Goal: Task Accomplishment & Management: Use online tool/utility

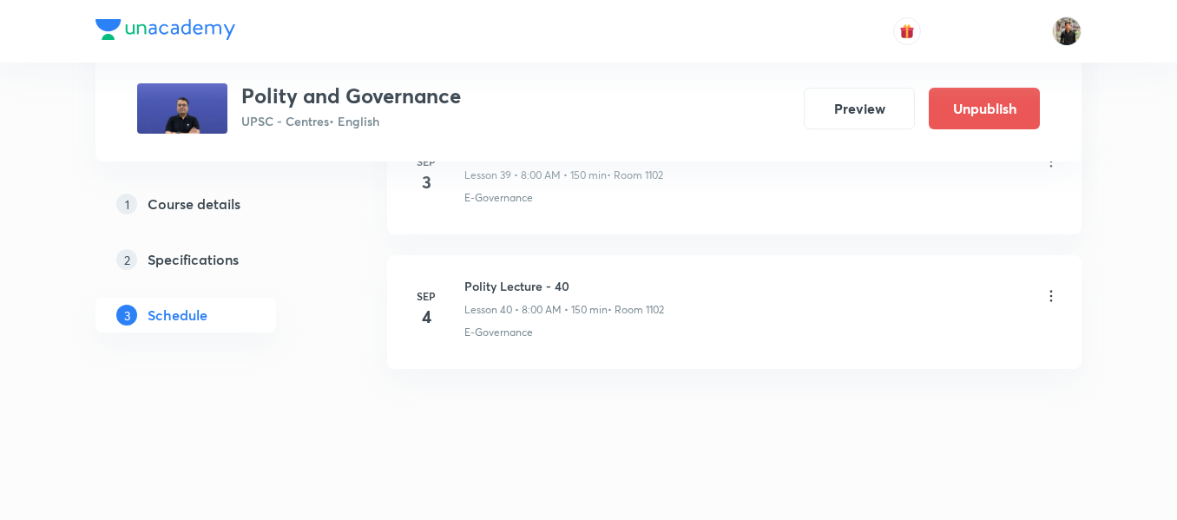
scroll to position [6242, 0]
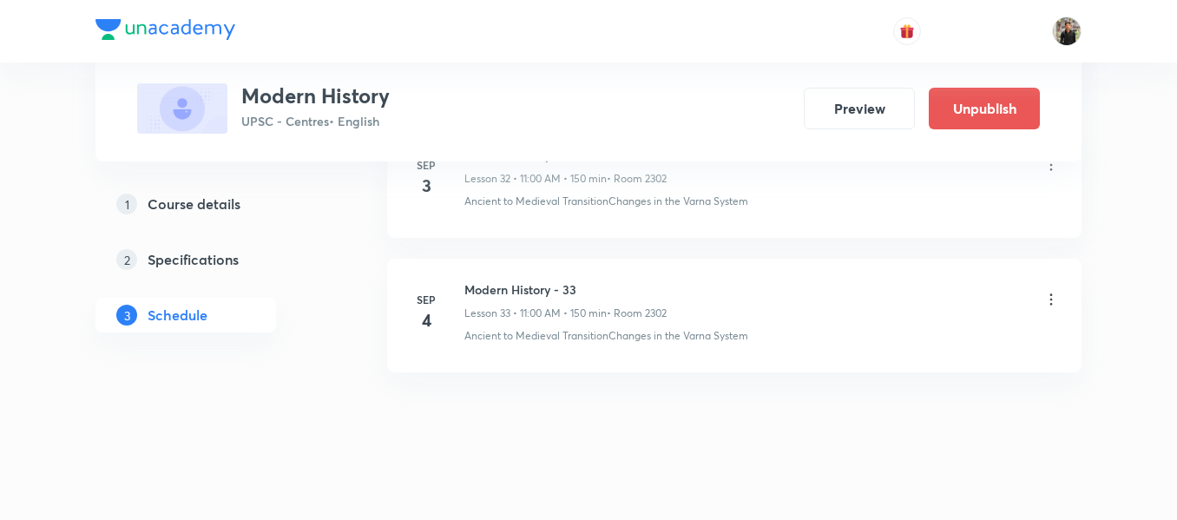
scroll to position [5313, 0]
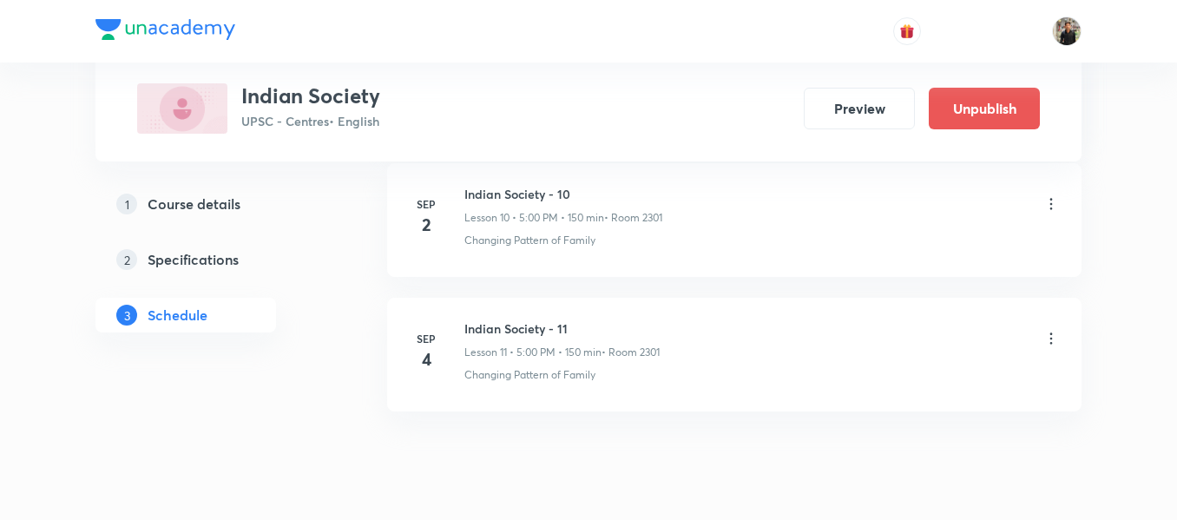
scroll to position [2298, 0]
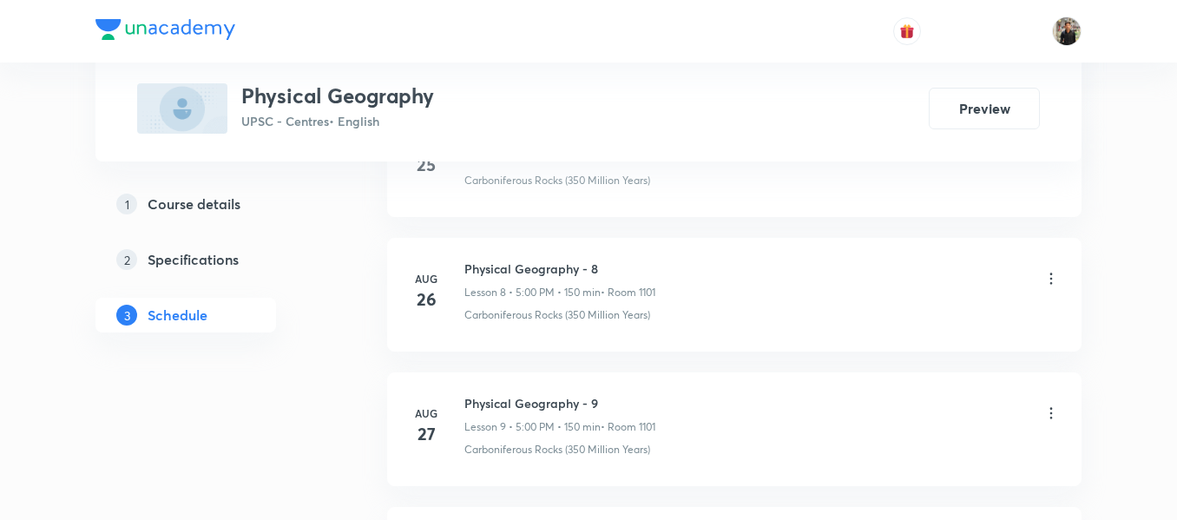
scroll to position [2890, 0]
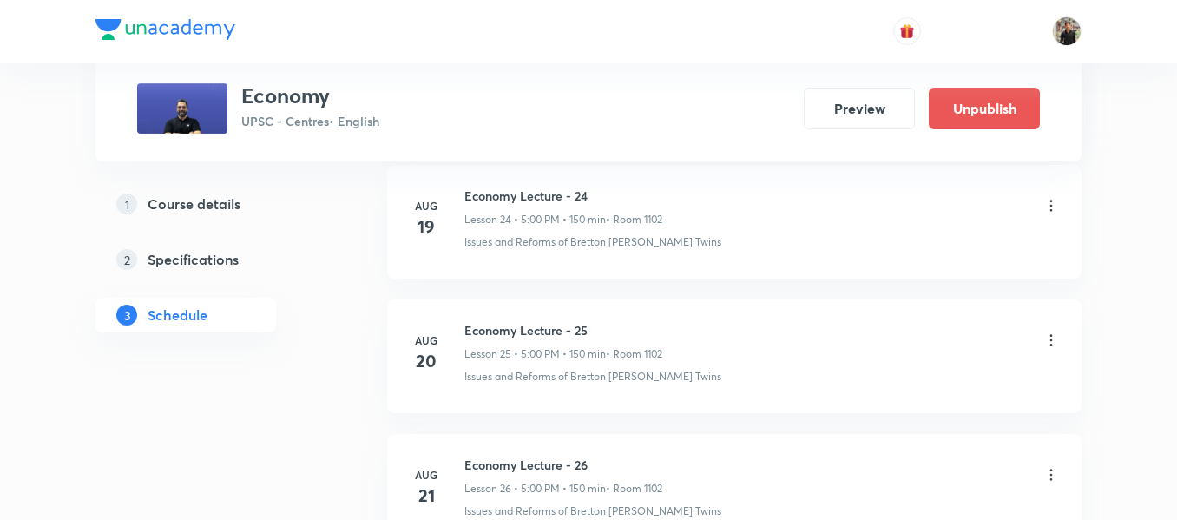
scroll to position [4909, 0]
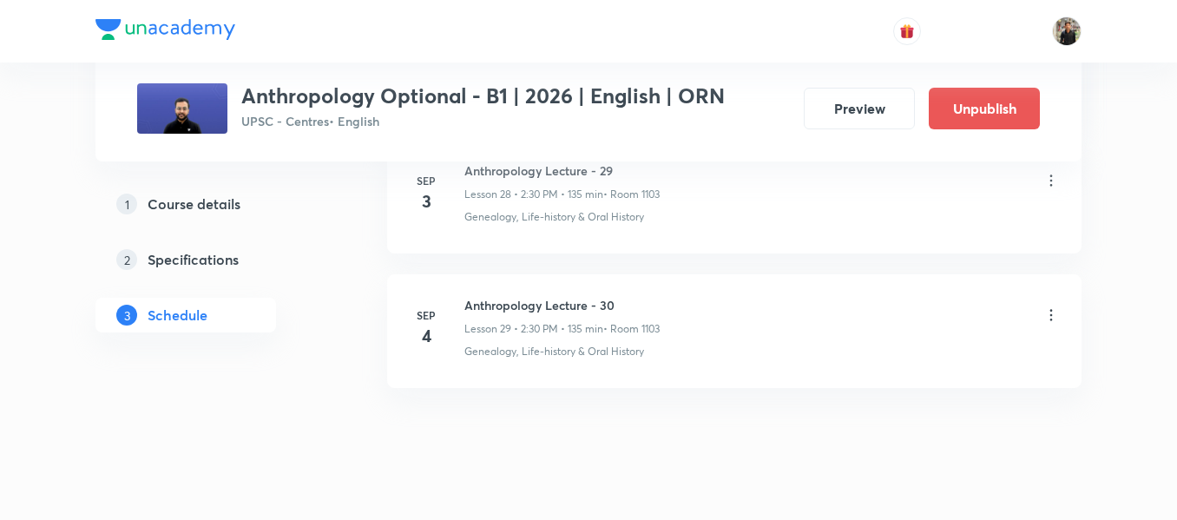
scroll to position [4743, 0]
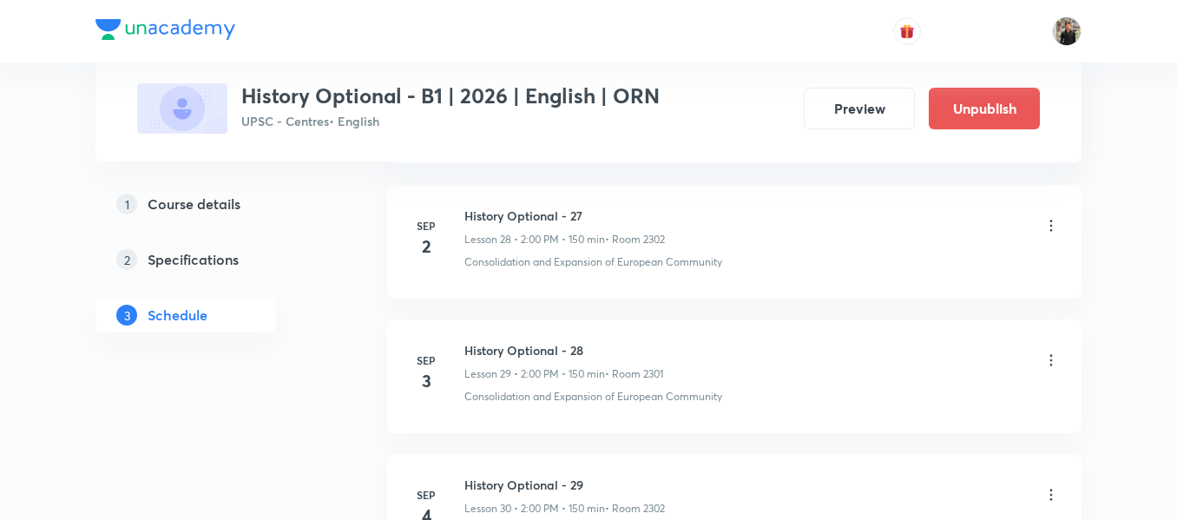
scroll to position [4909, 0]
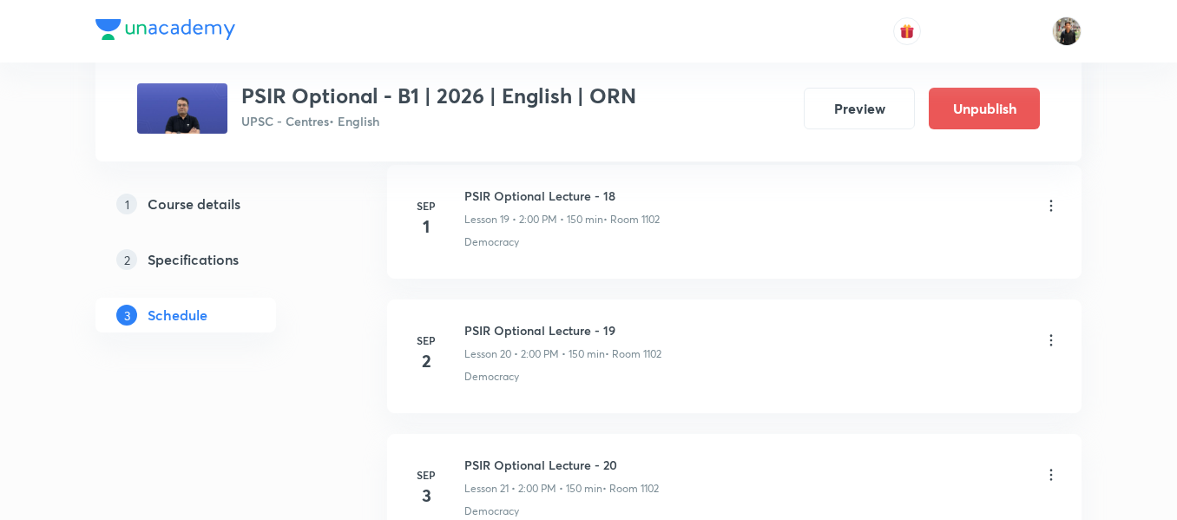
scroll to position [3833, 0]
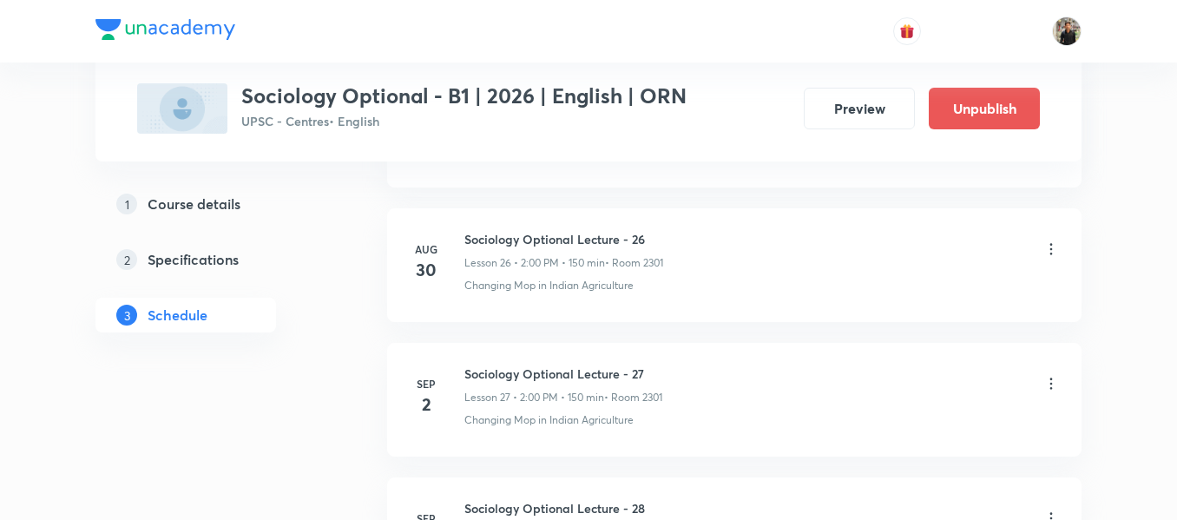
scroll to position [4886, 0]
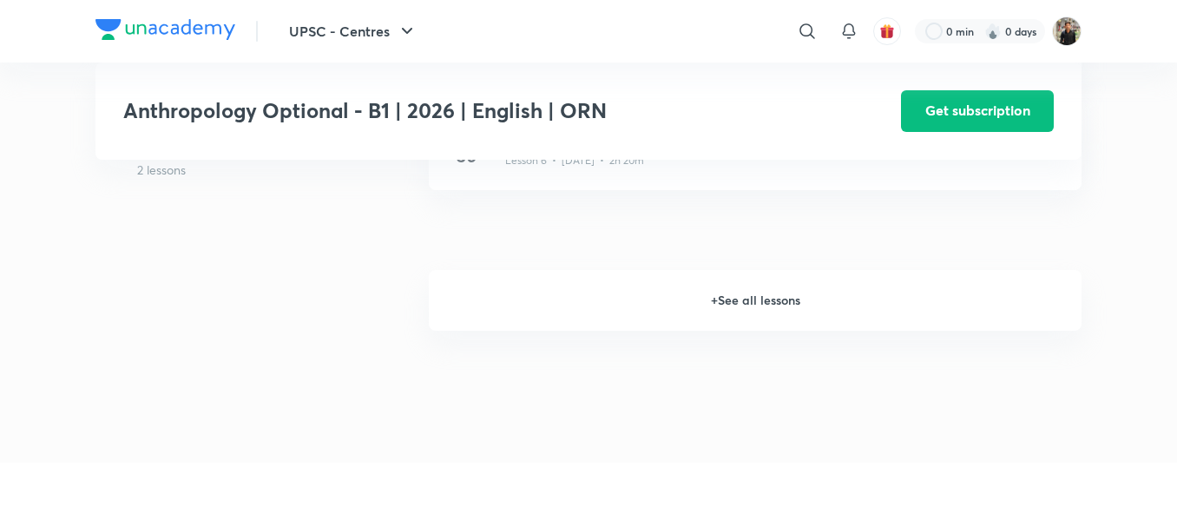
scroll to position [1396, 0]
click at [724, 303] on h6 "+ See all lessons" at bounding box center [755, 302] width 653 height 61
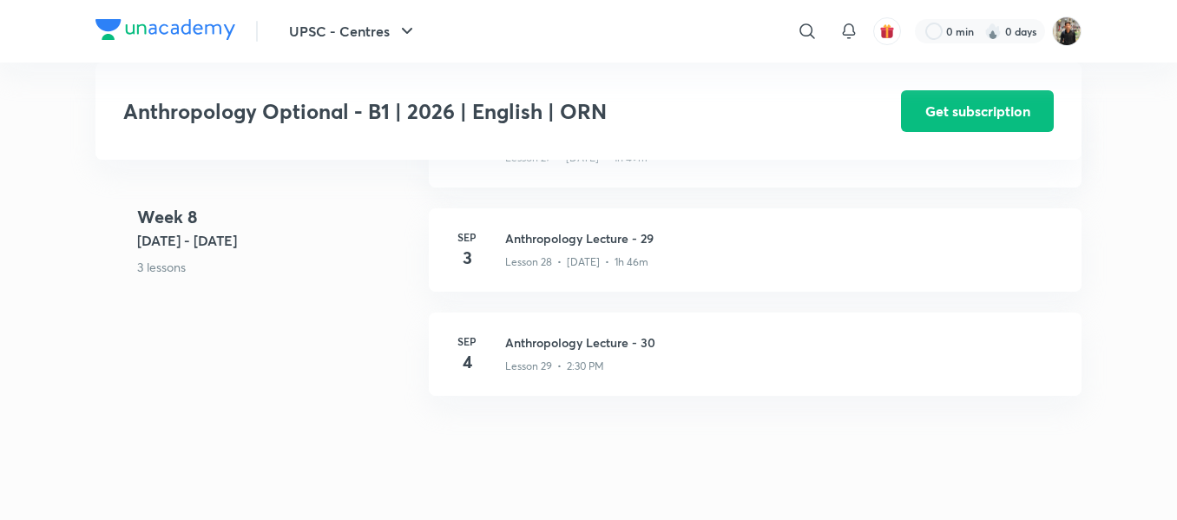
scroll to position [4057, 0]
click at [580, 237] on h3 "Anthropology Lecture - 29" at bounding box center [783, 239] width 556 height 18
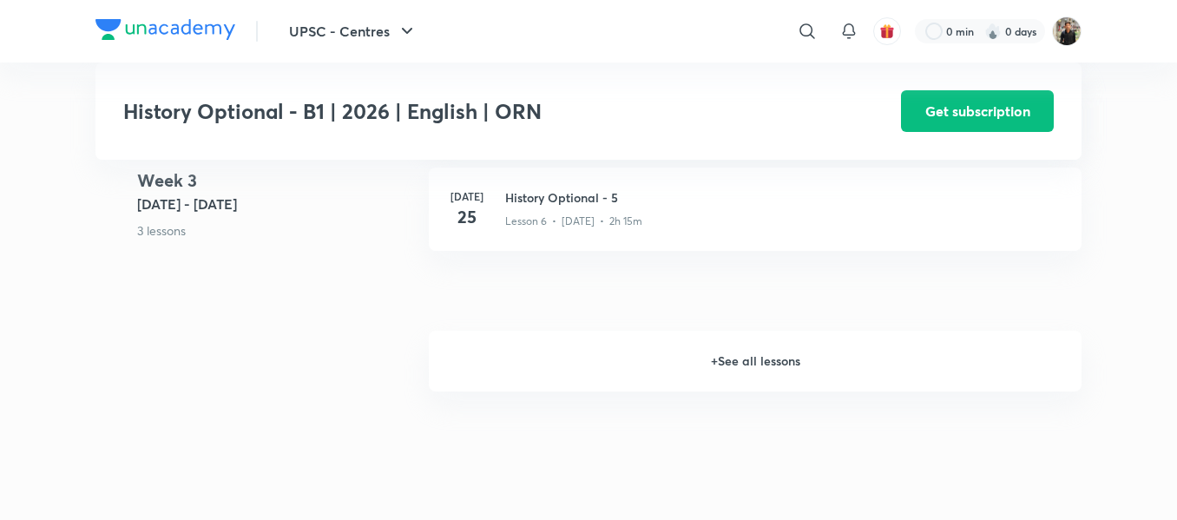
scroll to position [1338, 0]
click at [781, 379] on h6 "+ See all lessons" at bounding box center [755, 360] width 653 height 61
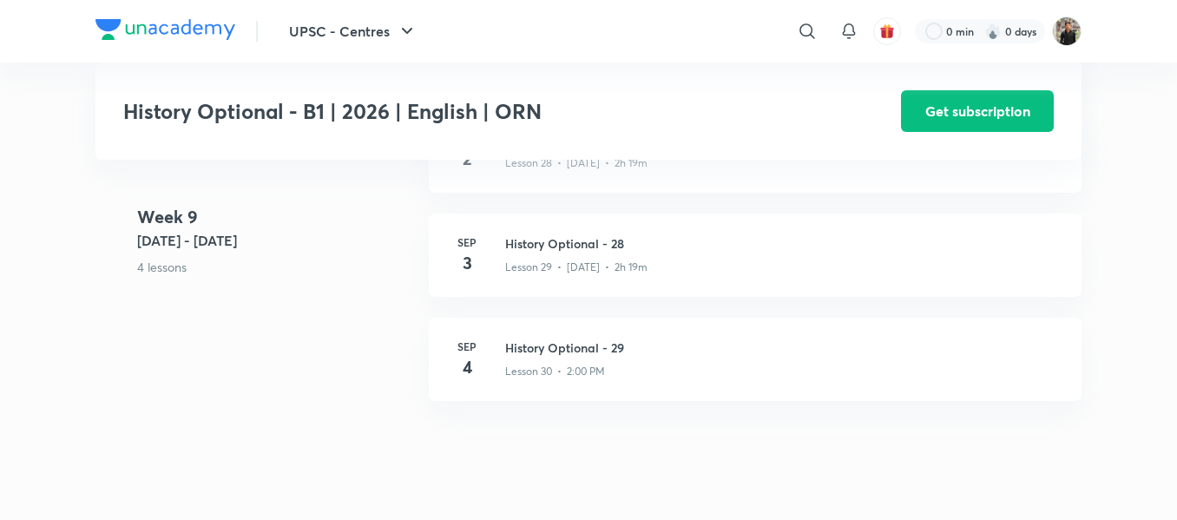
scroll to position [4237, 0]
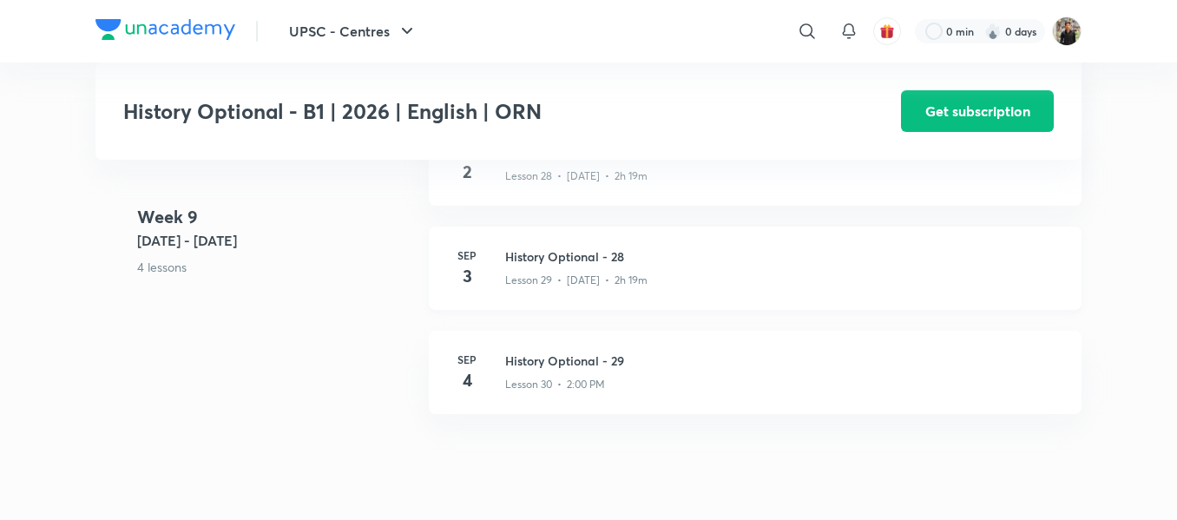
click at [564, 266] on h3 "History Optional - 28" at bounding box center [783, 256] width 556 height 18
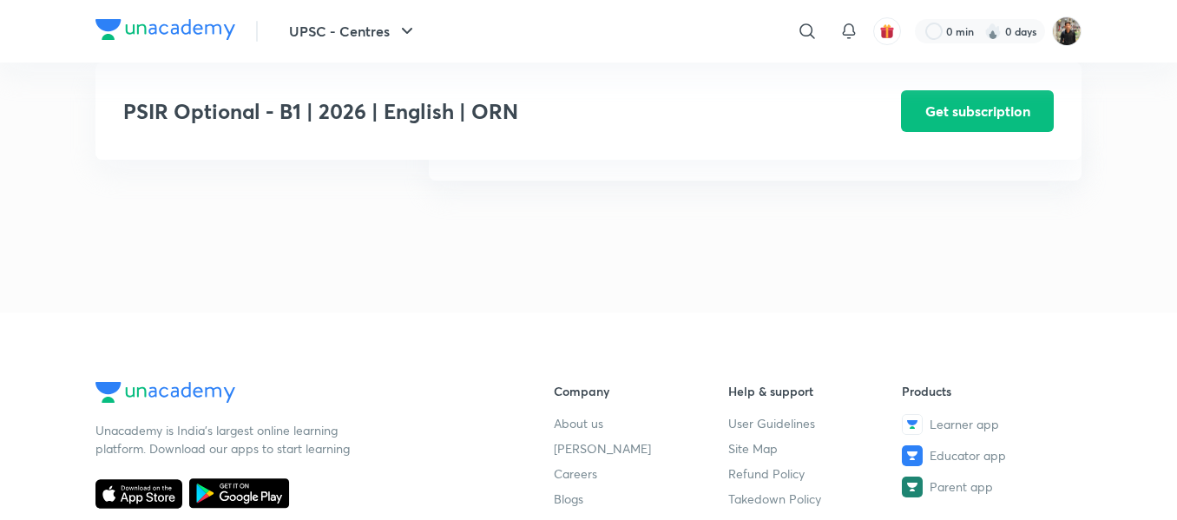
scroll to position [1440, 0]
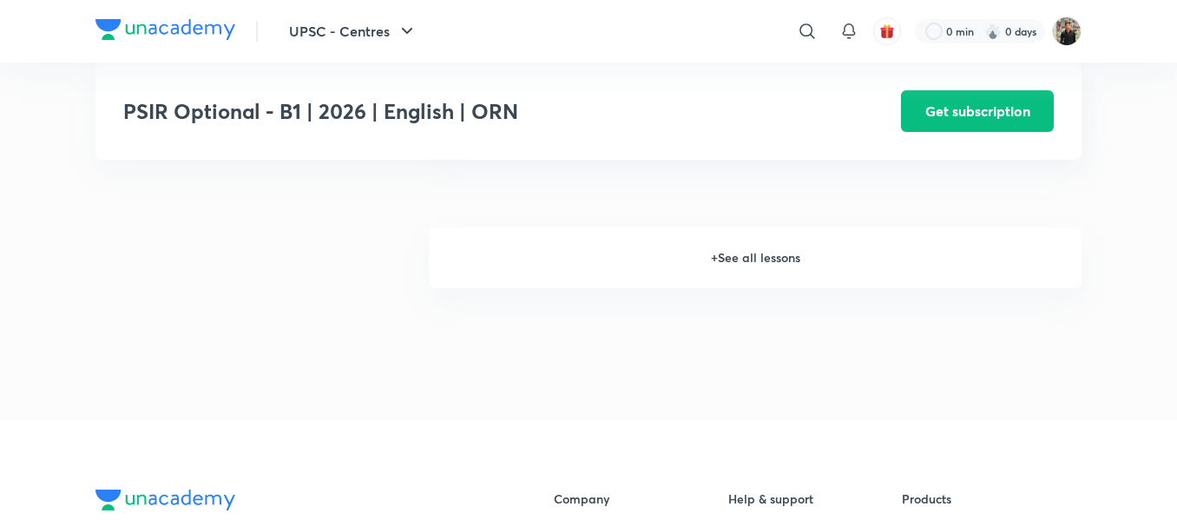
click at [753, 265] on h6 "+ See all lessons" at bounding box center [755, 257] width 653 height 61
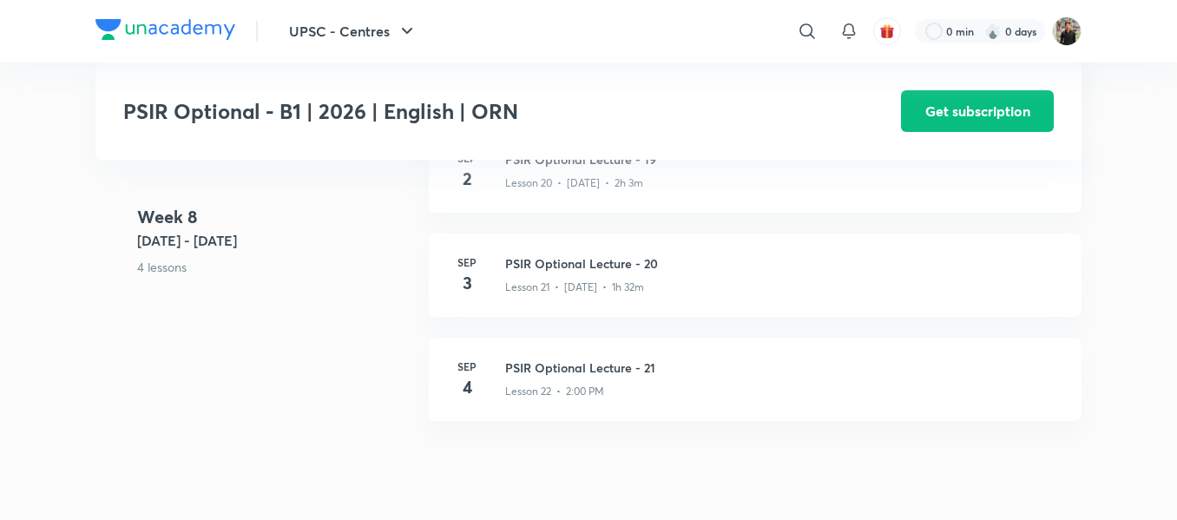
scroll to position [3302, 0]
click at [611, 274] on div "Lesson 21 • Sep 3 • 1h 32m" at bounding box center [783, 285] width 556 height 23
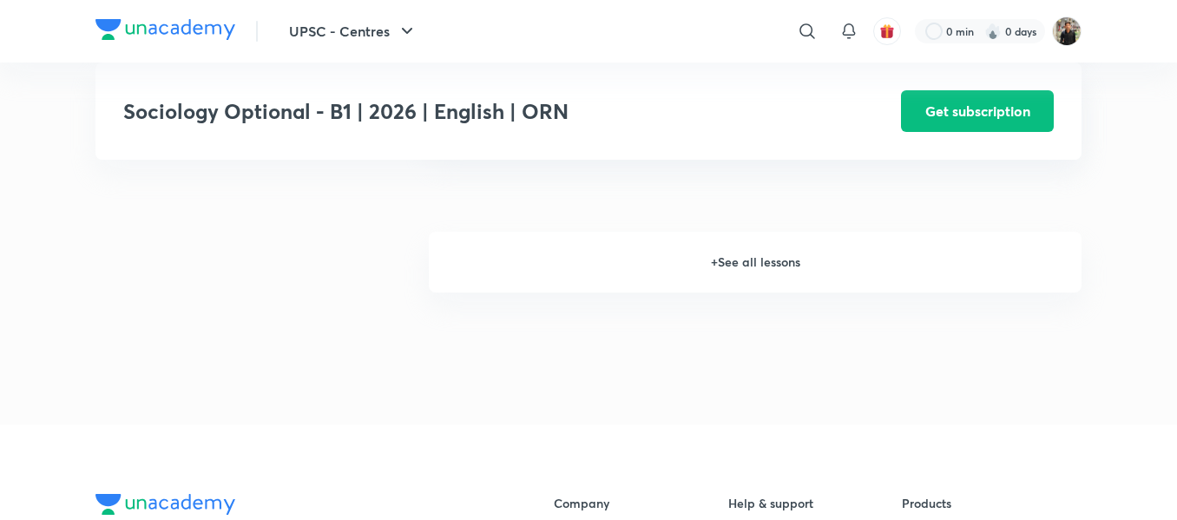
scroll to position [1435, 0]
click at [745, 267] on h6 "+ See all lessons" at bounding box center [755, 263] width 653 height 61
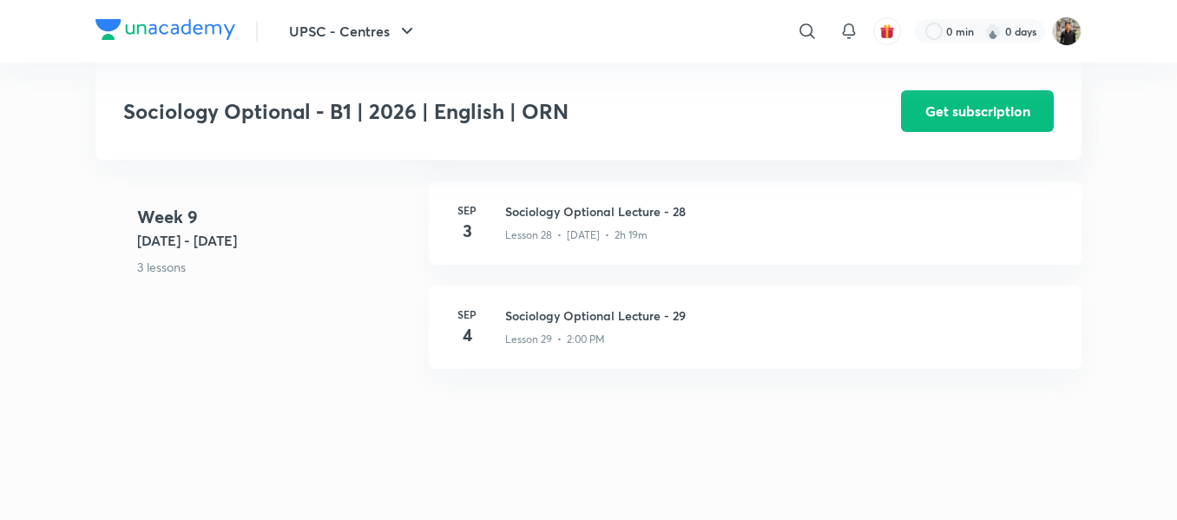
scroll to position [4176, 0]
click at [603, 210] on h3 "Sociology Optional Lecture - 28" at bounding box center [783, 213] width 556 height 18
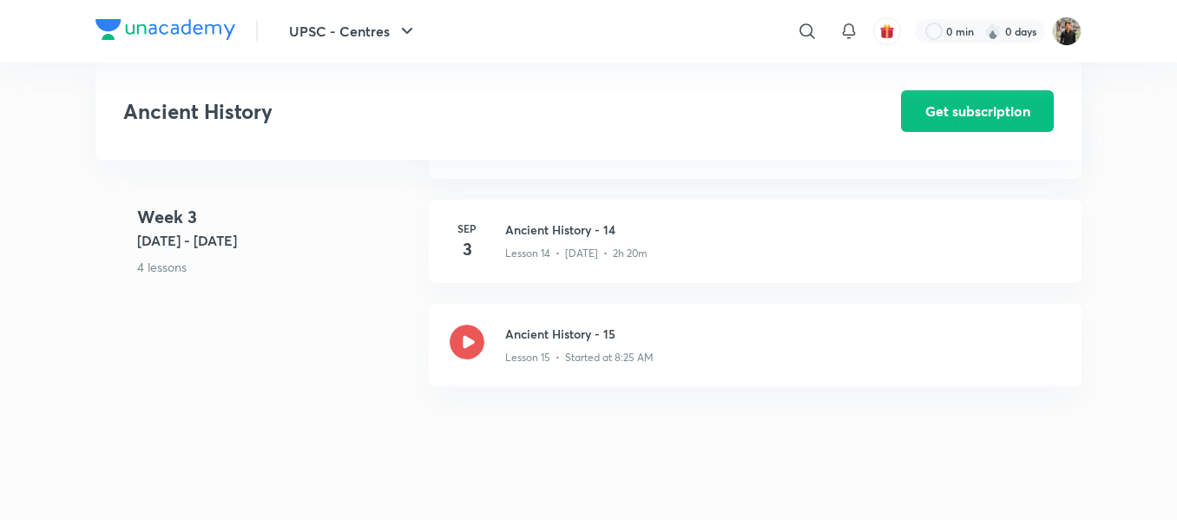
scroll to position [2108, 0]
click at [588, 243] on h3 "Ancient History - 14" at bounding box center [783, 234] width 556 height 18
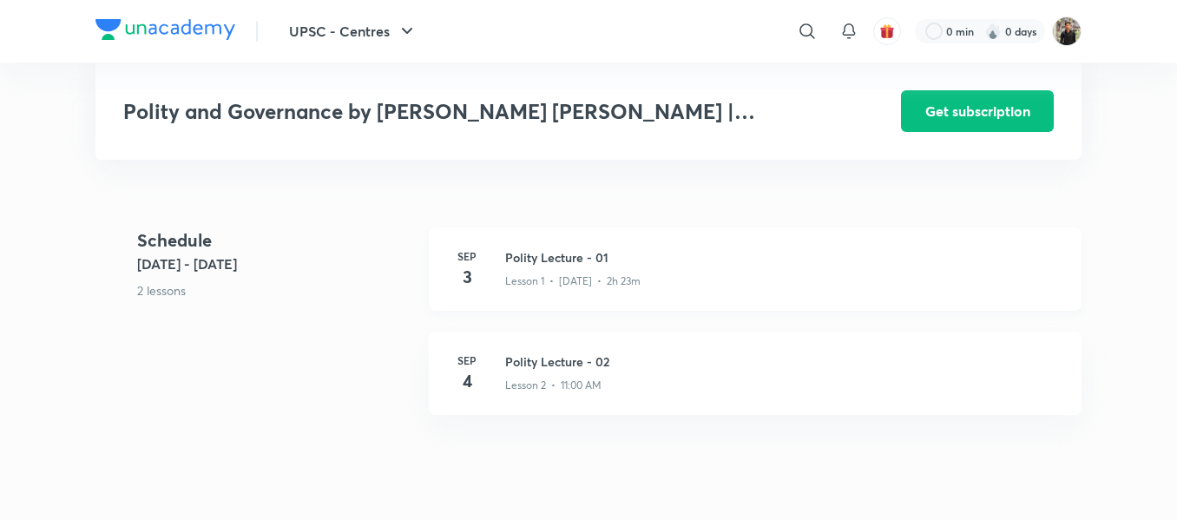
click at [541, 248] on h3 "Polity Lecture - 01" at bounding box center [783, 257] width 556 height 18
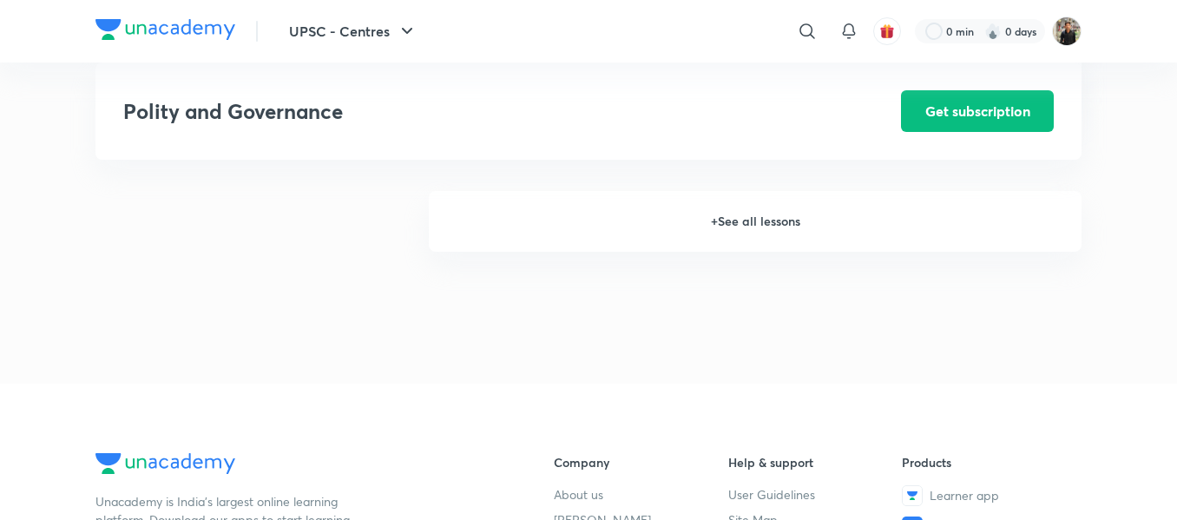
scroll to position [2165, 0]
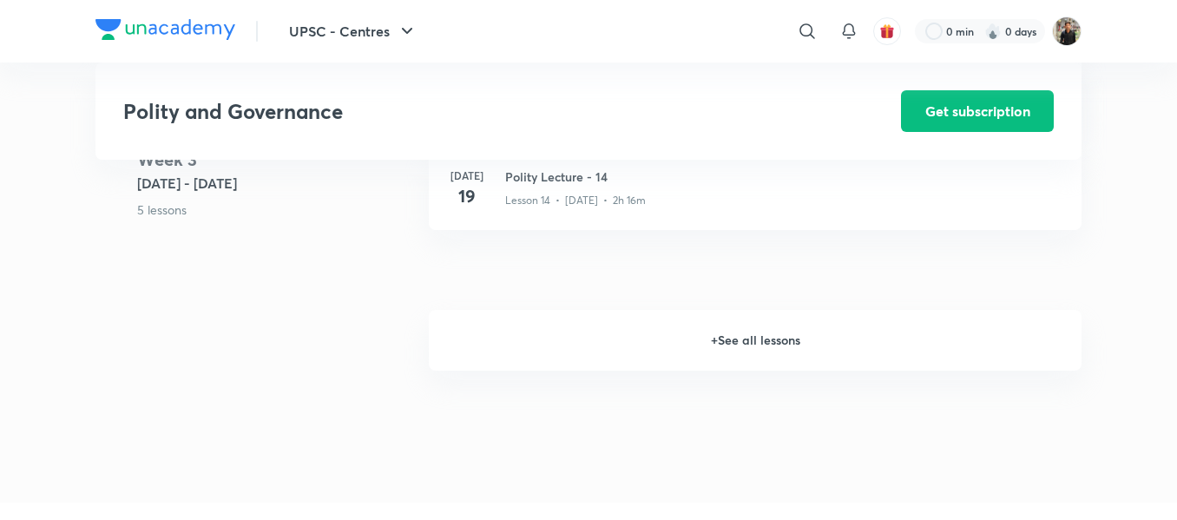
click at [785, 339] on h6 "+ See all lessons" at bounding box center [755, 340] width 653 height 61
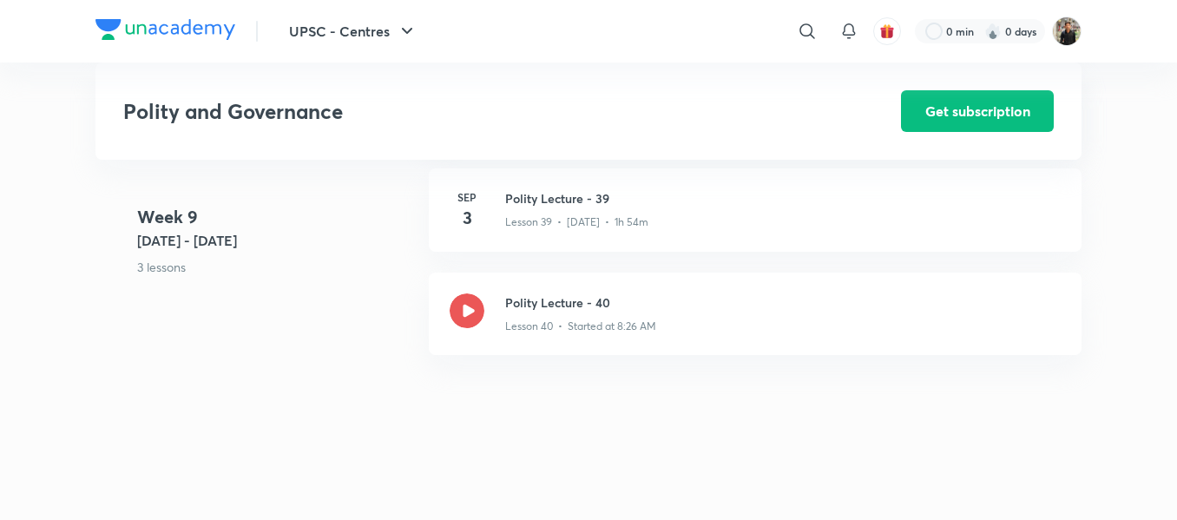
scroll to position [5261, 0]
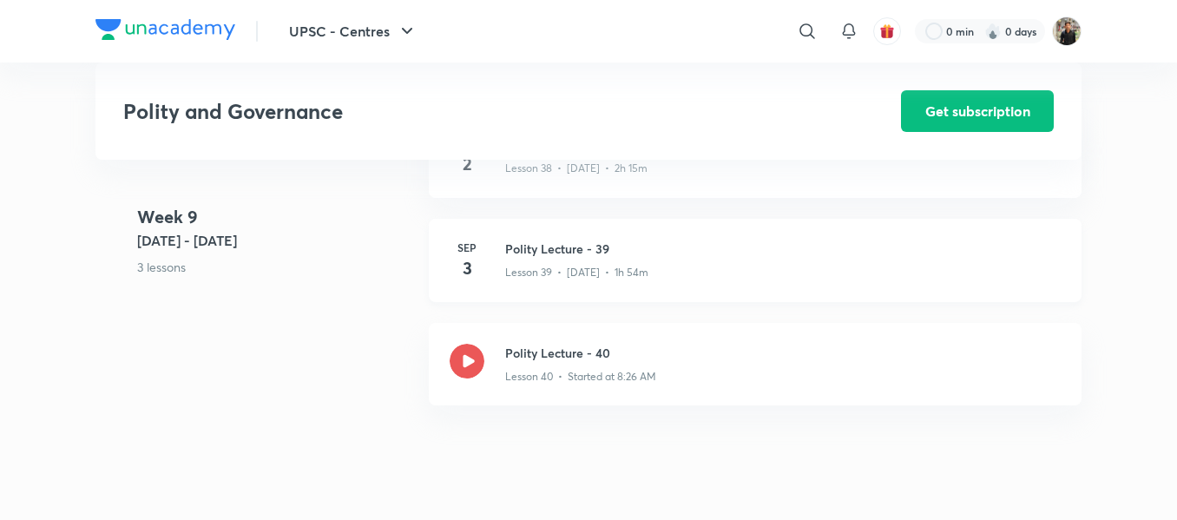
click at [537, 260] on div "Lesson 39 • Sep 3 • 1h 54m" at bounding box center [783, 269] width 556 height 23
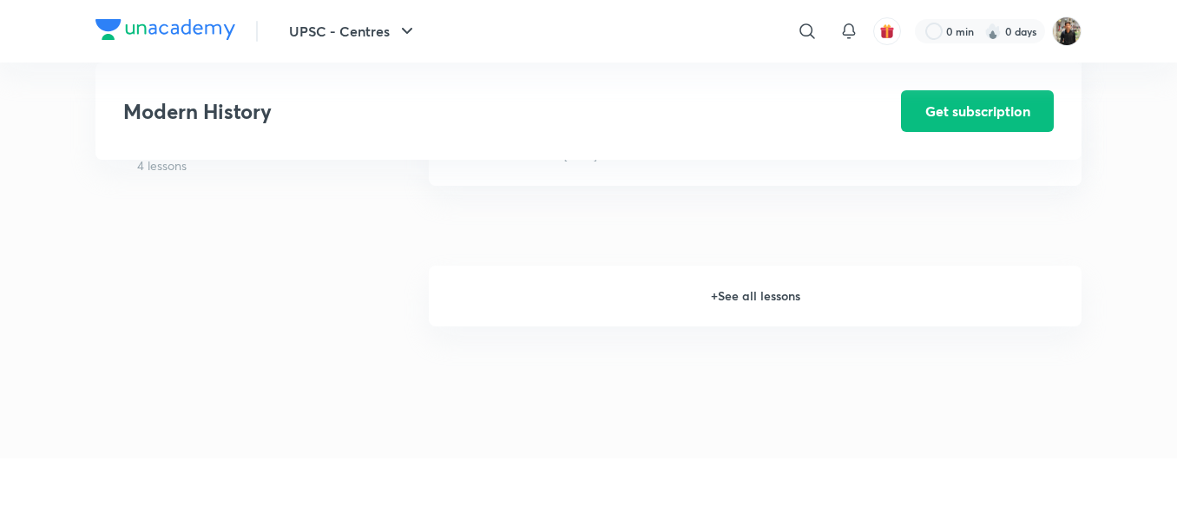
scroll to position [1909, 0]
click at [755, 290] on h6 "+ See all lessons" at bounding box center [755, 295] width 653 height 61
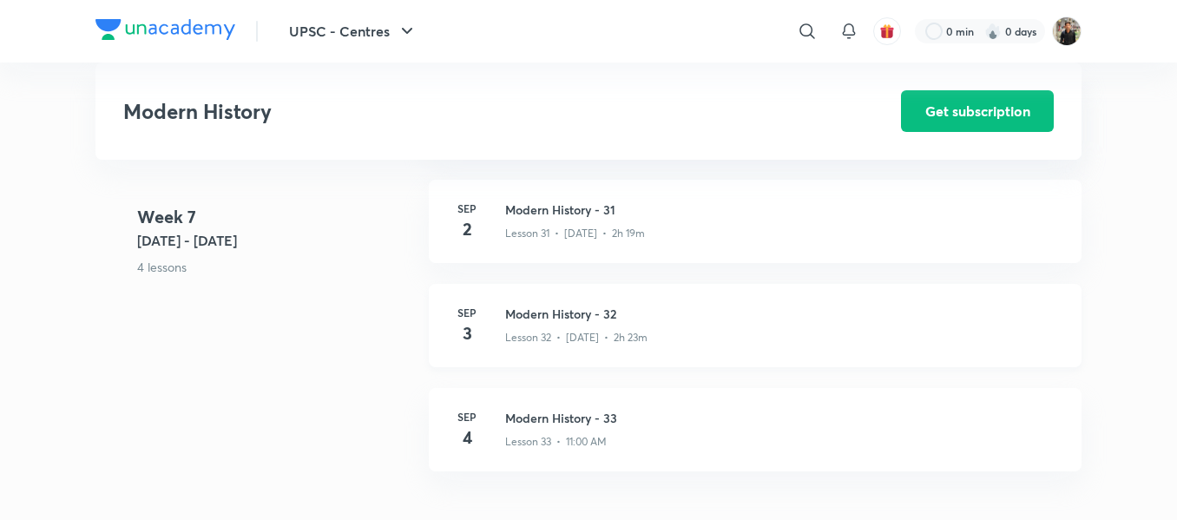
scroll to position [4280, 0]
click at [597, 317] on h3 "Modern History - 32" at bounding box center [783, 314] width 556 height 18
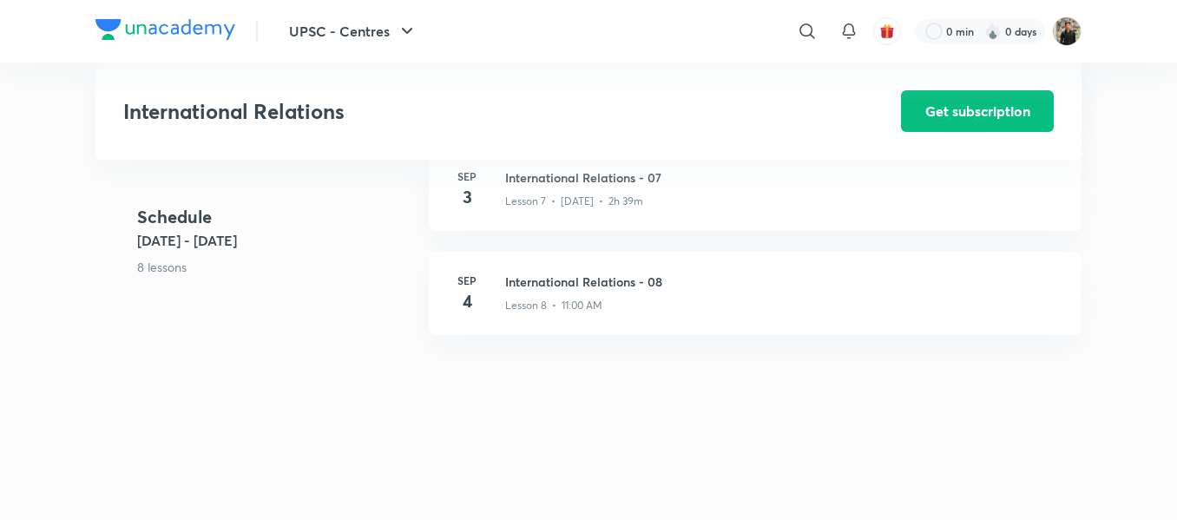
scroll to position [1001, 0]
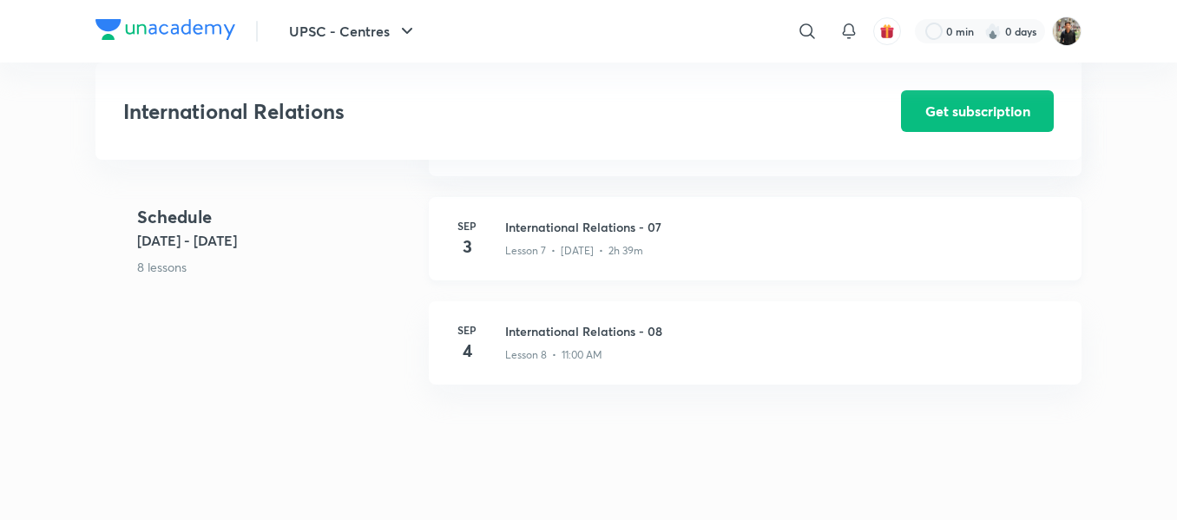
click at [544, 220] on h3 "International Relations - 07" at bounding box center [783, 227] width 556 height 18
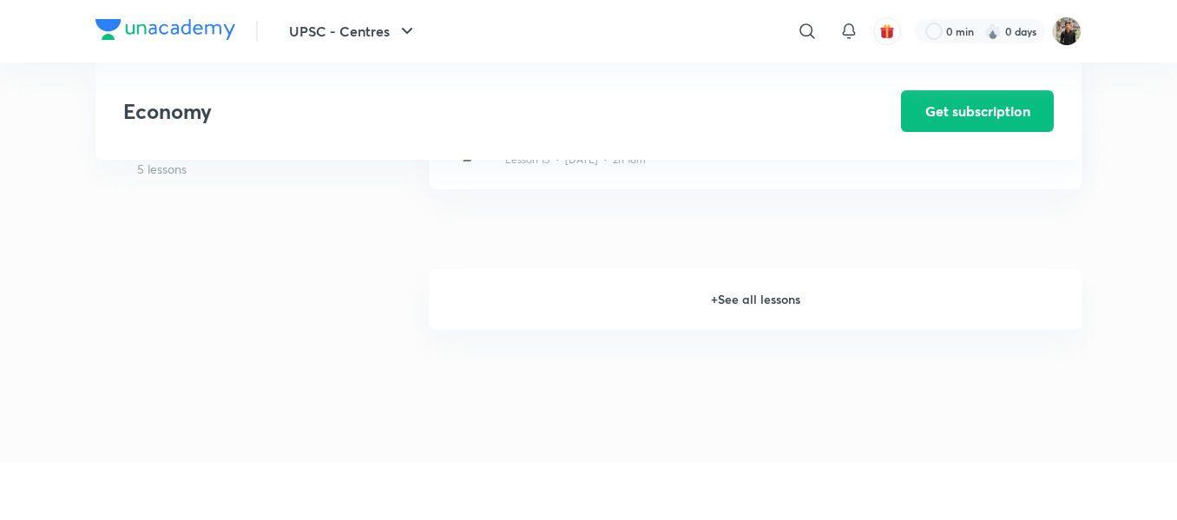
scroll to position [2319, 0]
click at [743, 289] on h6 "+ See all lessons" at bounding box center [755, 291] width 653 height 61
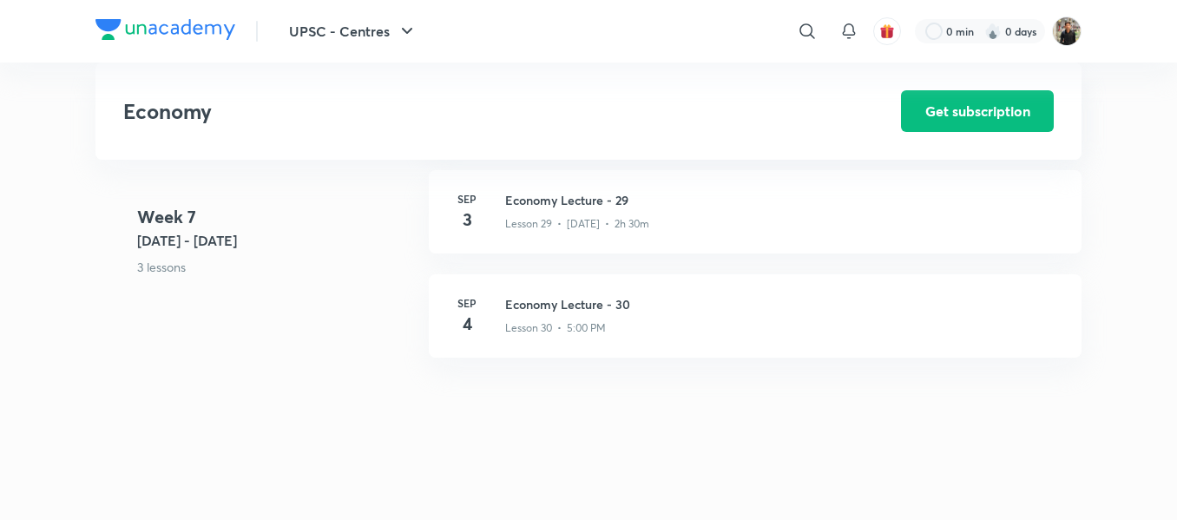
scroll to position [4078, 0]
click at [545, 213] on div "Lesson 29 • Sep 3 • 2h 30m" at bounding box center [783, 223] width 556 height 23
click at [537, 201] on h3 "Economy Lecture - 29" at bounding box center [783, 203] width 556 height 18
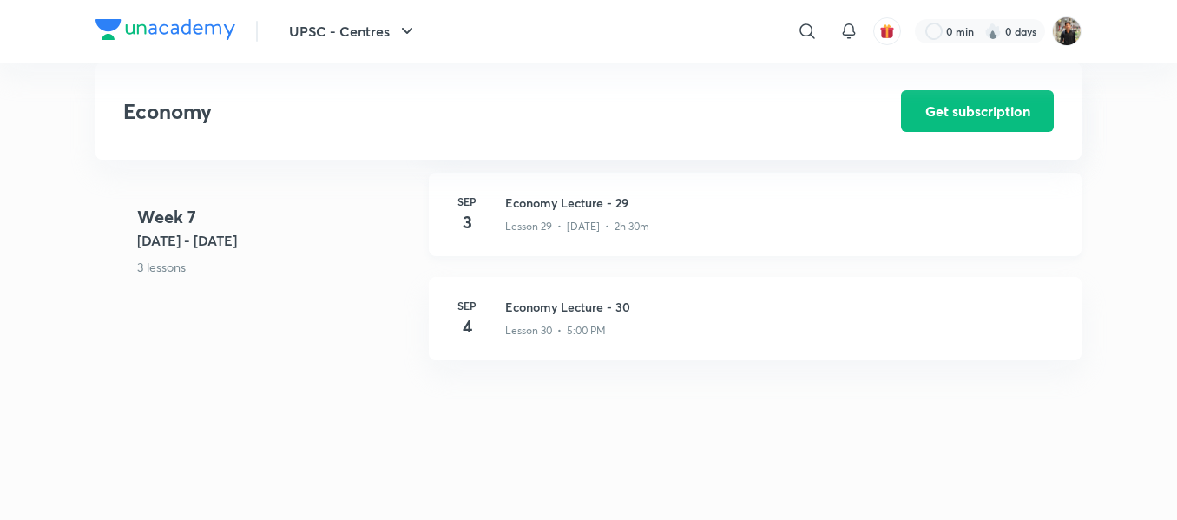
click at [537, 201] on h3 "Economy Lecture - 29" at bounding box center [783, 203] width 556 height 18
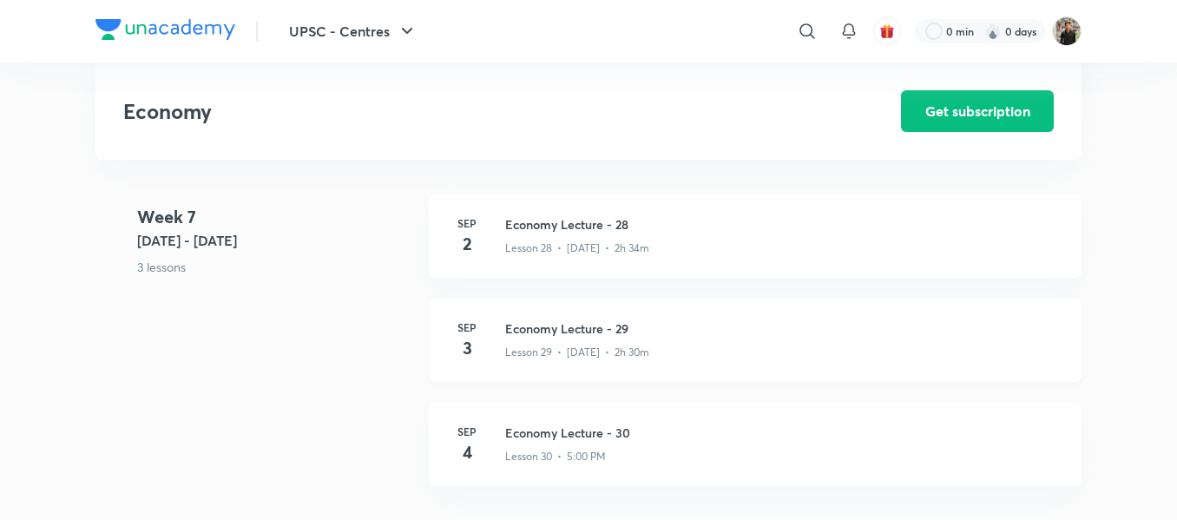
scroll to position [3970, 0]
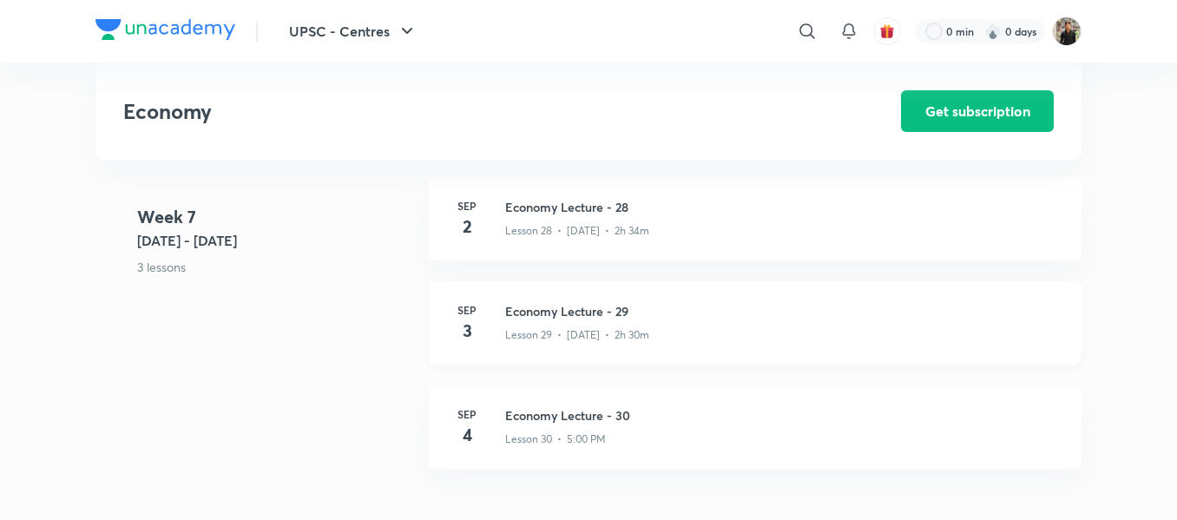
click at [525, 319] on h3 "Economy Lecture - 29" at bounding box center [783, 311] width 556 height 18
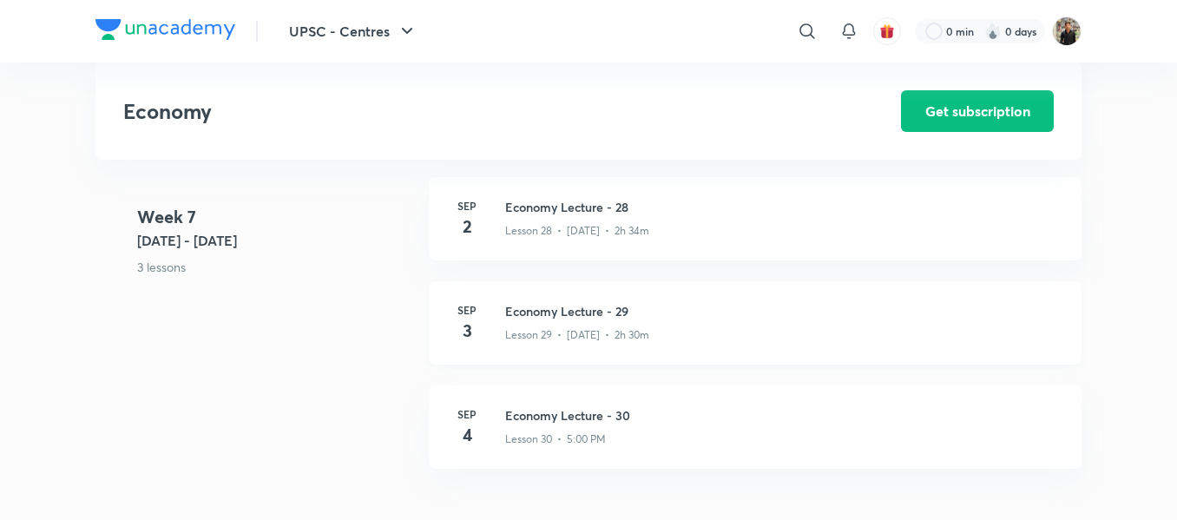
click at [549, 309] on h3 "Economy Lecture - 29" at bounding box center [783, 311] width 556 height 18
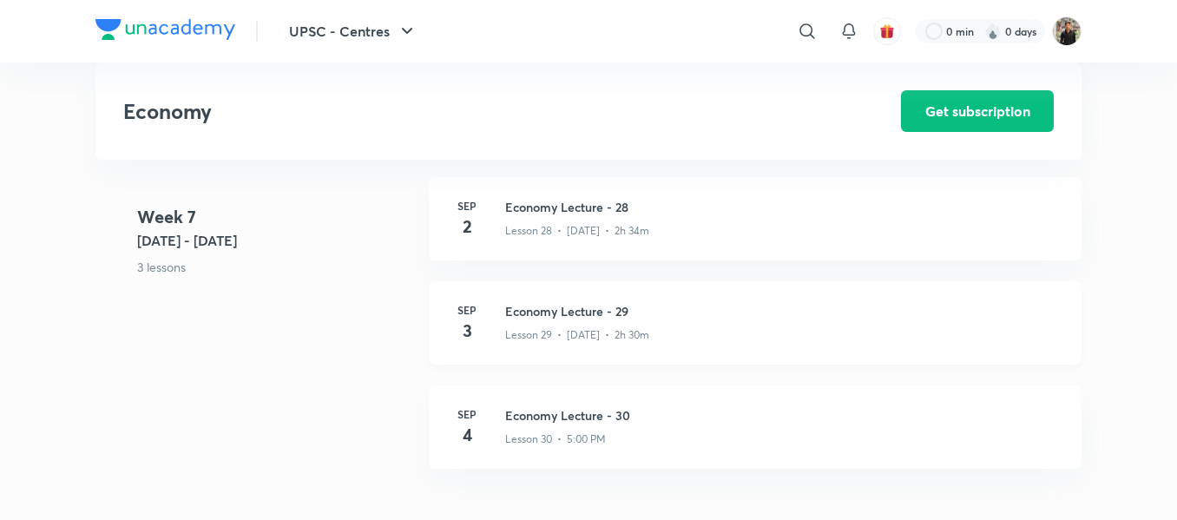
click at [549, 309] on h3 "Economy Lecture - 29" at bounding box center [783, 311] width 556 height 18
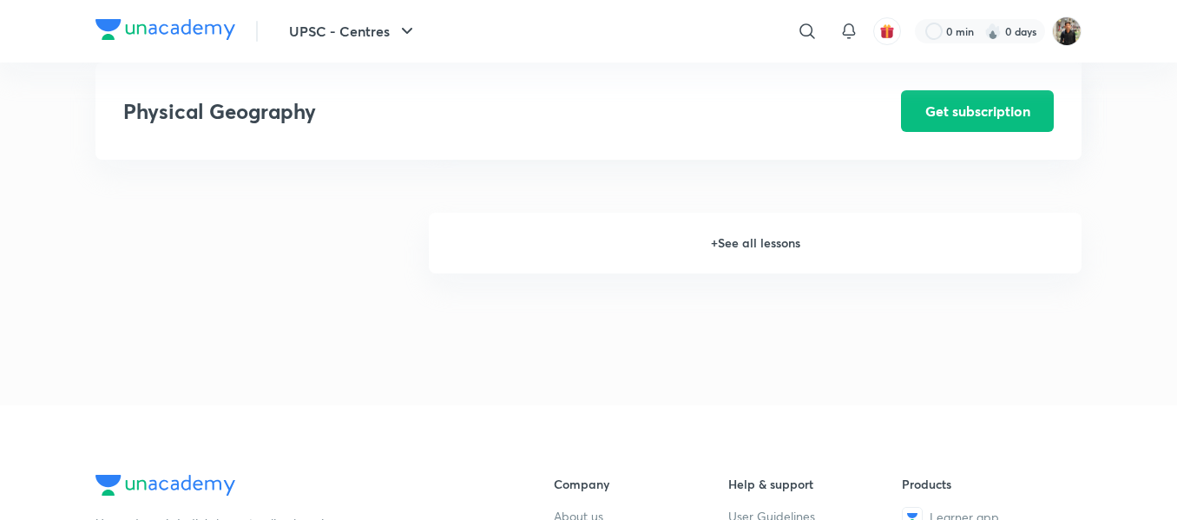
scroll to position [2052, 0]
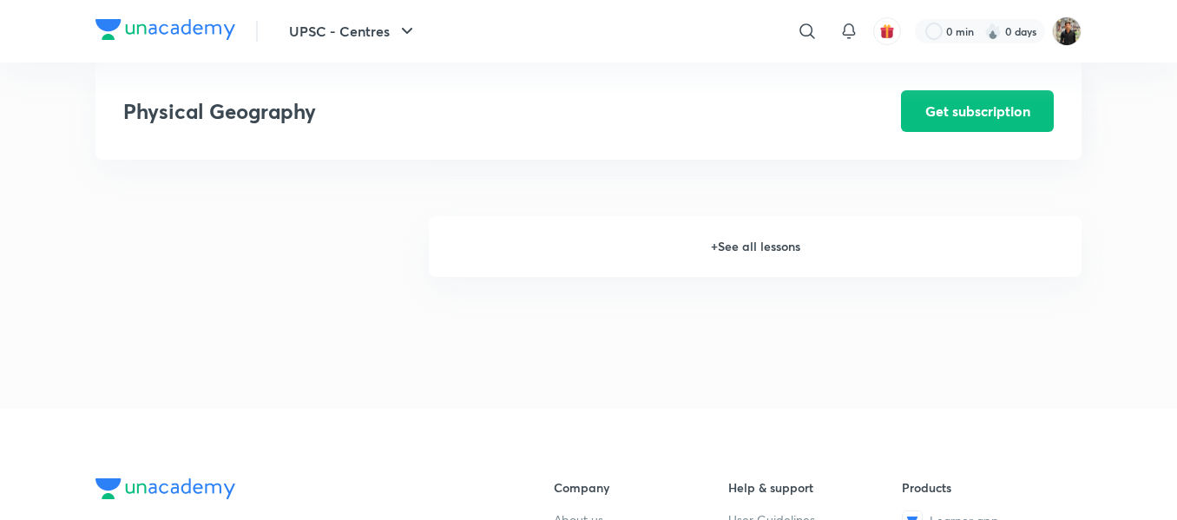
click at [738, 253] on h6 "+ See all lessons" at bounding box center [755, 246] width 653 height 61
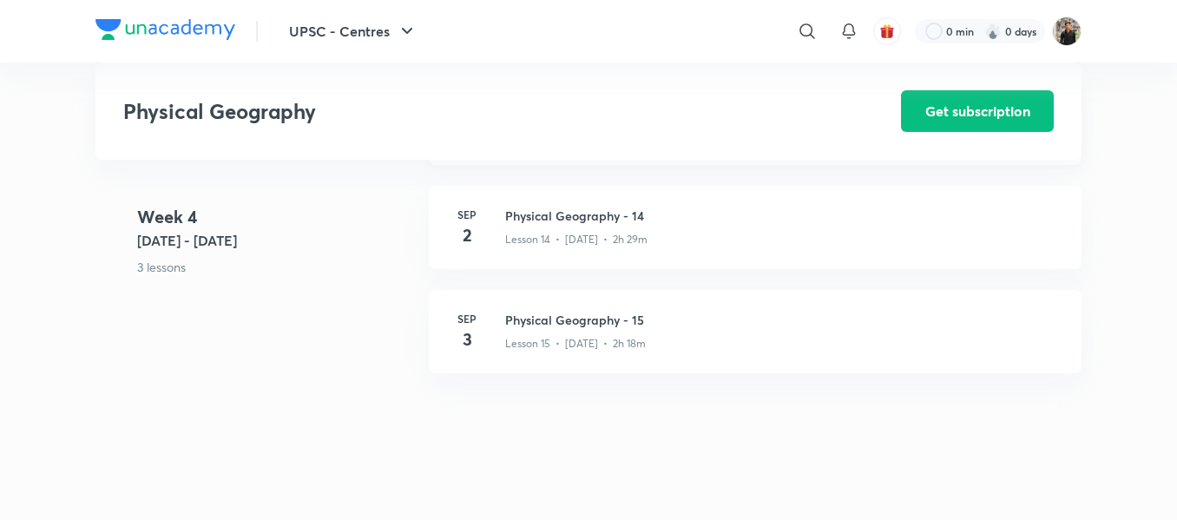
scroll to position [2187, 0]
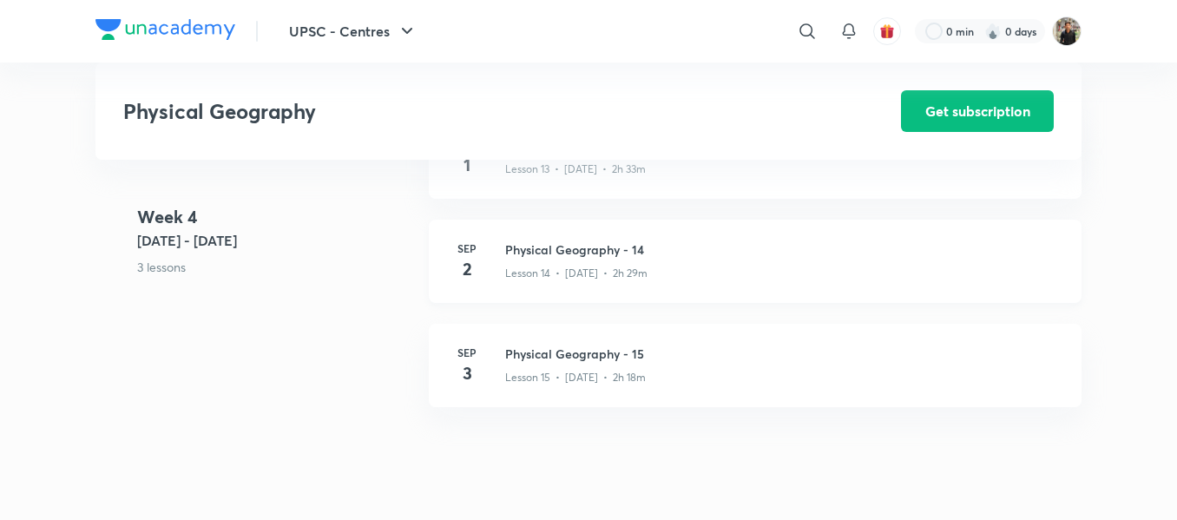
click at [561, 249] on h3 "Physical Geography - 14" at bounding box center [783, 250] width 556 height 18
click at [549, 356] on h3 "Physical Geography - 15" at bounding box center [783, 354] width 556 height 18
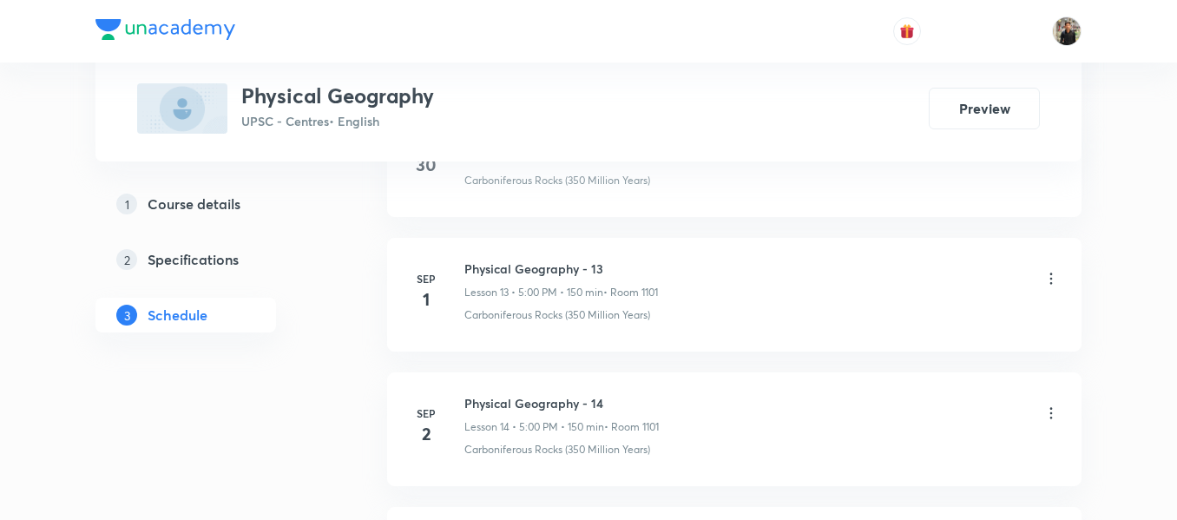
scroll to position [2890, 0]
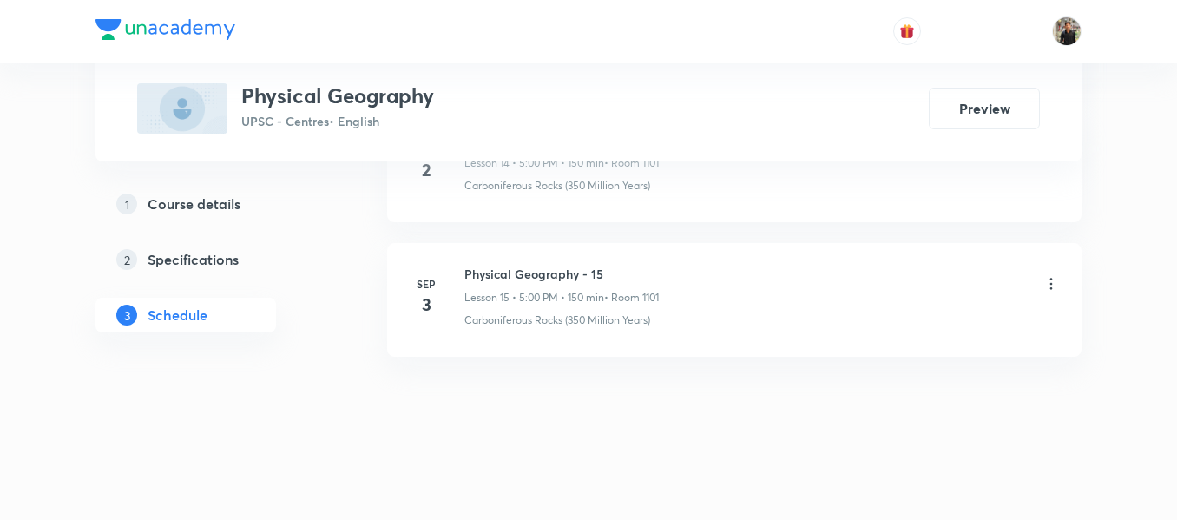
click at [509, 274] on h6 "Physical Geography - 15" at bounding box center [562, 274] width 194 height 18
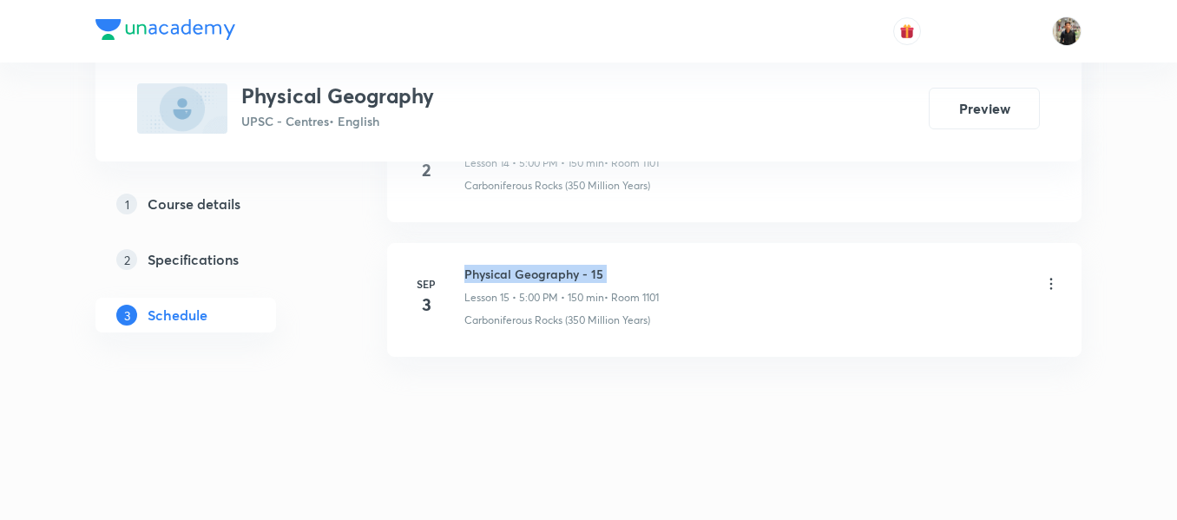
copy h6 "Physical Geography - 15"
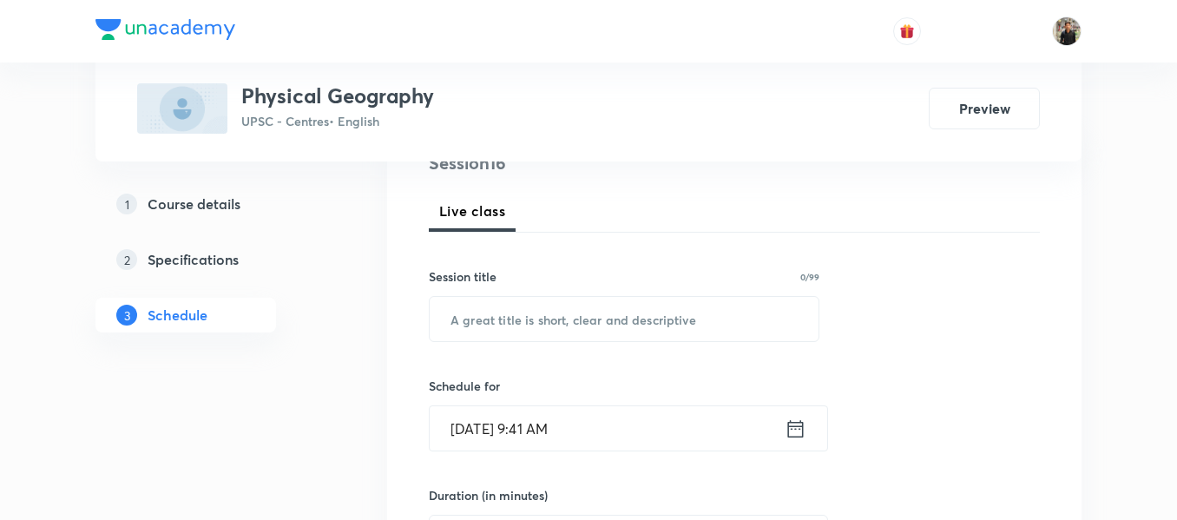
scroll to position [226, 0]
click at [499, 302] on input "text" at bounding box center [624, 318] width 389 height 44
paste input "Physical Geography - 15"
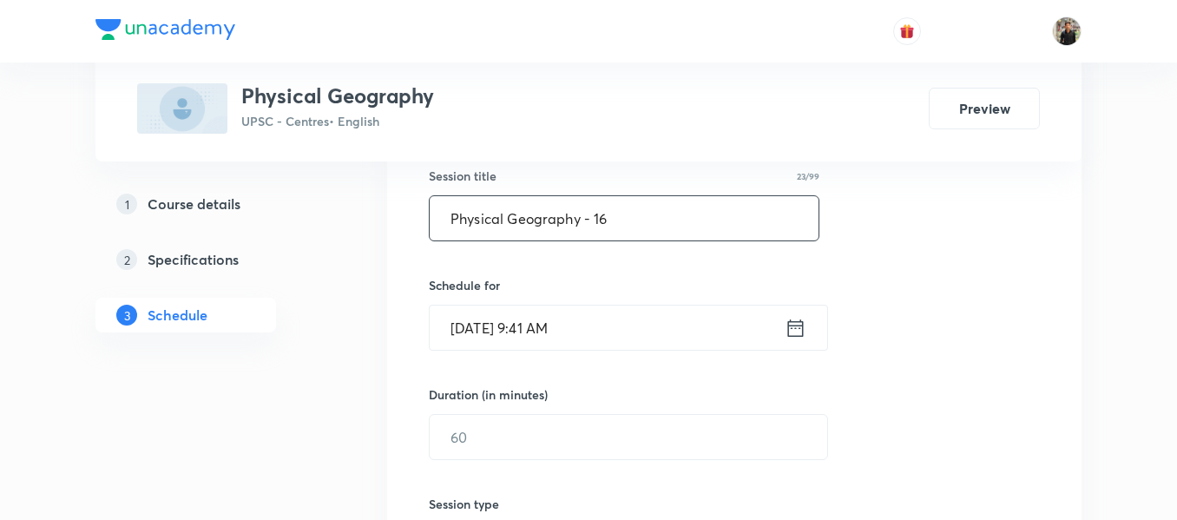
scroll to position [326, 0]
type input "Physical Geography - 16"
click at [798, 325] on icon at bounding box center [796, 326] width 16 height 17
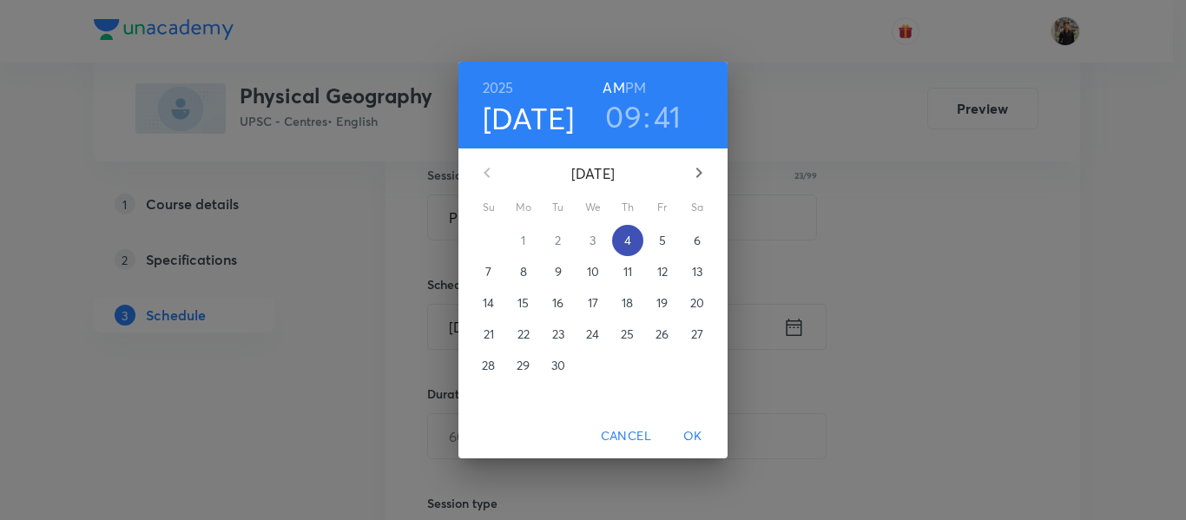
click at [635, 238] on span "4" at bounding box center [627, 240] width 31 height 17
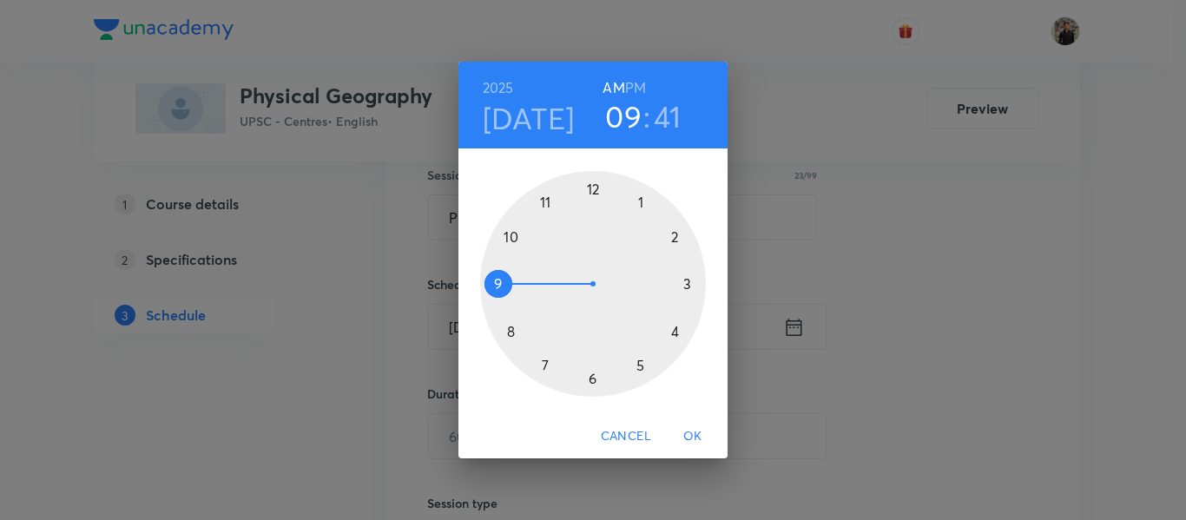
click at [641, 362] on div at bounding box center [593, 284] width 226 height 226
click at [635, 89] on h6 "PM" at bounding box center [635, 88] width 21 height 24
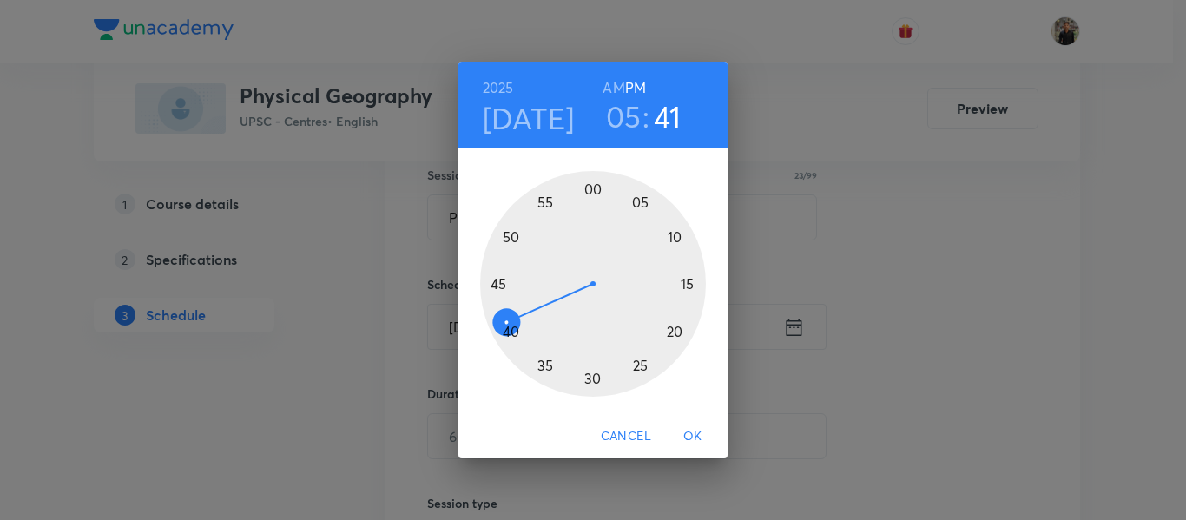
click at [590, 188] on div at bounding box center [593, 284] width 226 height 226
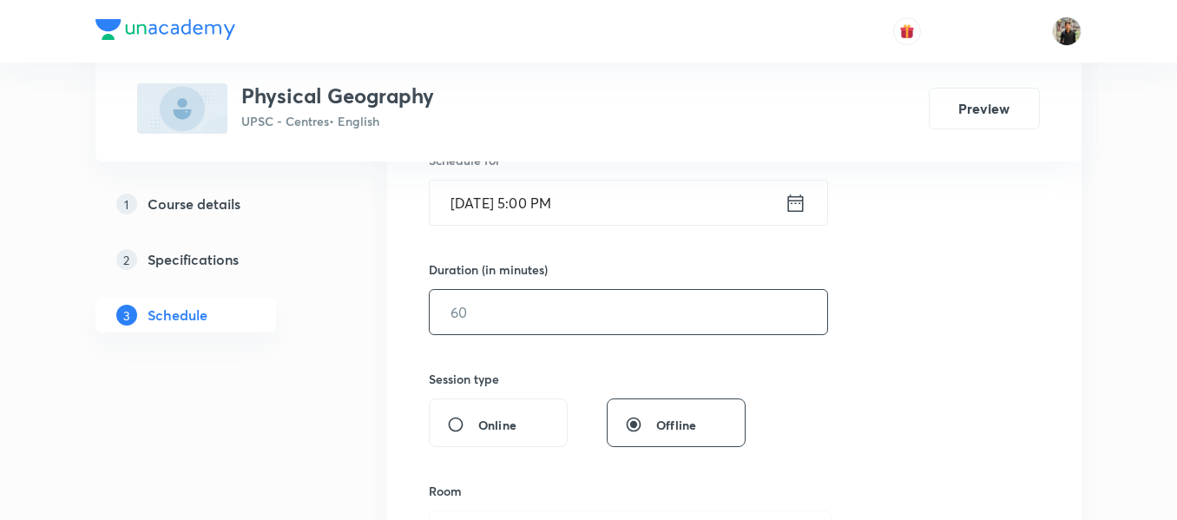
scroll to position [452, 0]
click at [553, 315] on input "text" at bounding box center [629, 310] width 398 height 44
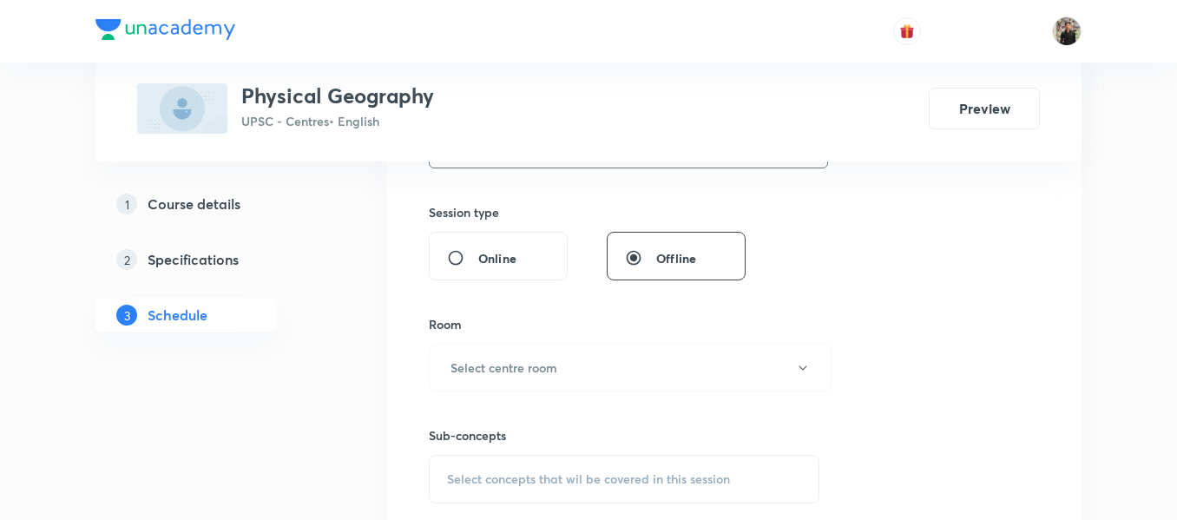
scroll to position [722, 0]
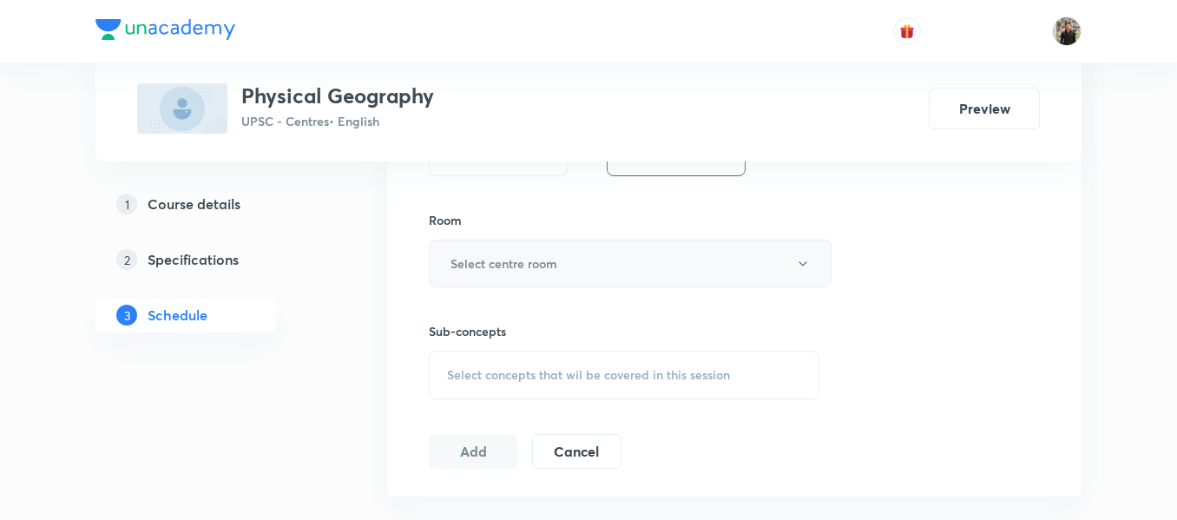
type input "150"
click at [553, 282] on button "Select centre room" at bounding box center [630, 264] width 403 height 48
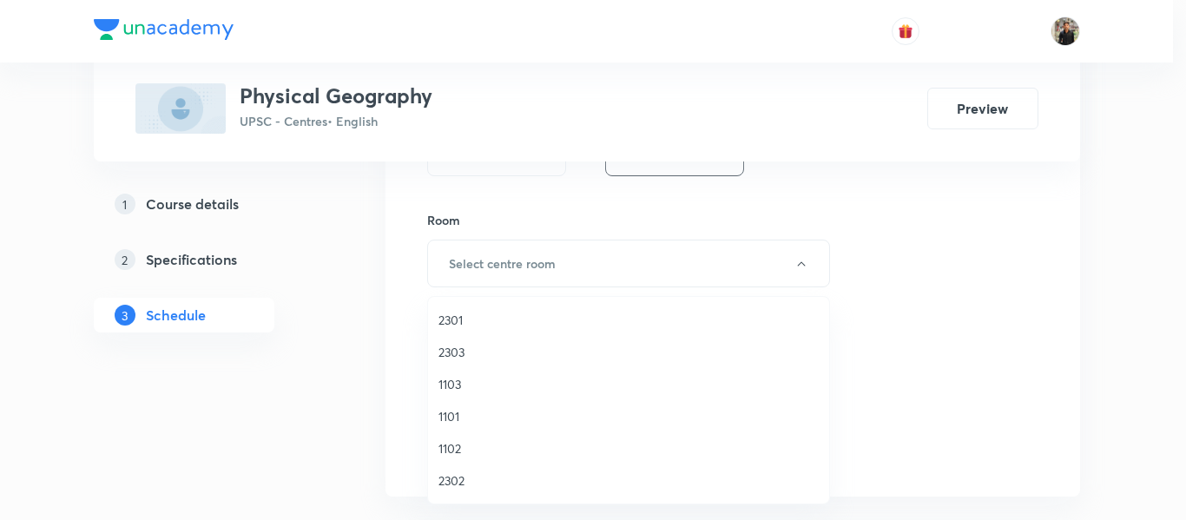
click at [465, 418] on span "1101" at bounding box center [628, 416] width 380 height 18
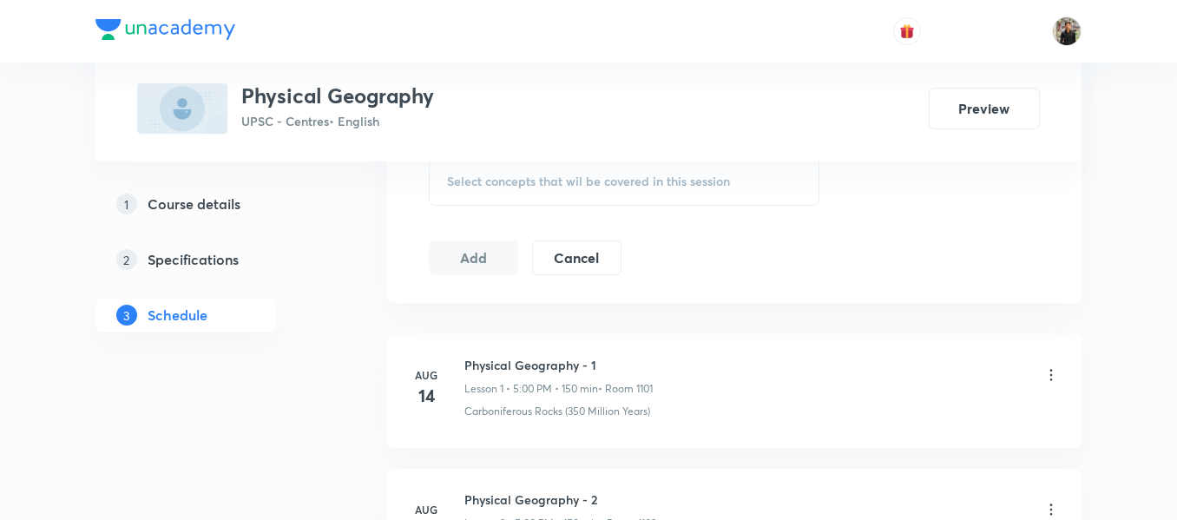
scroll to position [917, 0]
click at [478, 194] on div "Select concepts that wil be covered in this session" at bounding box center [624, 179] width 391 height 49
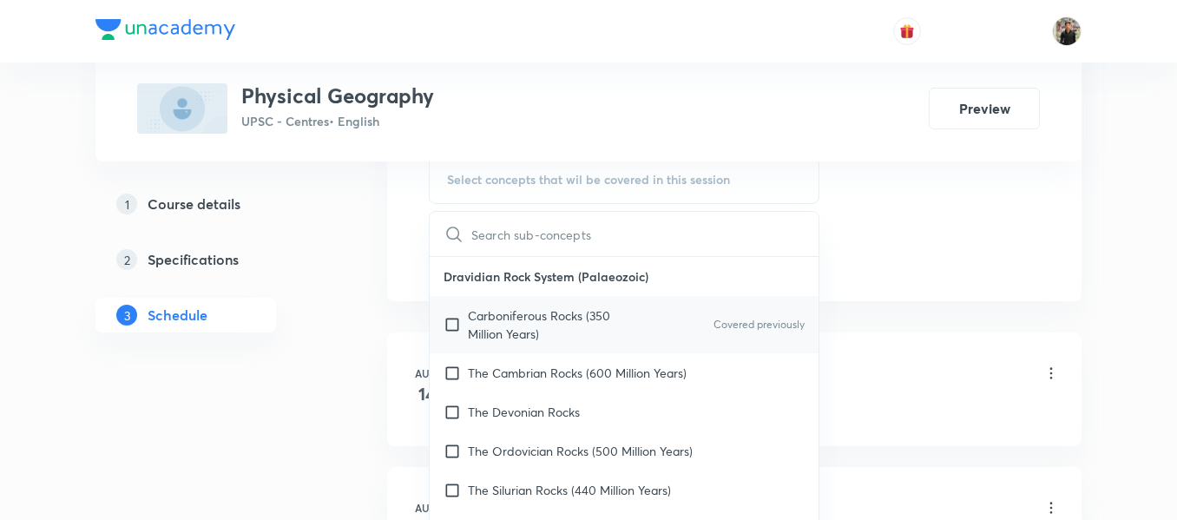
click at [453, 324] on input "checkbox" at bounding box center [456, 325] width 24 height 36
checkbox input "true"
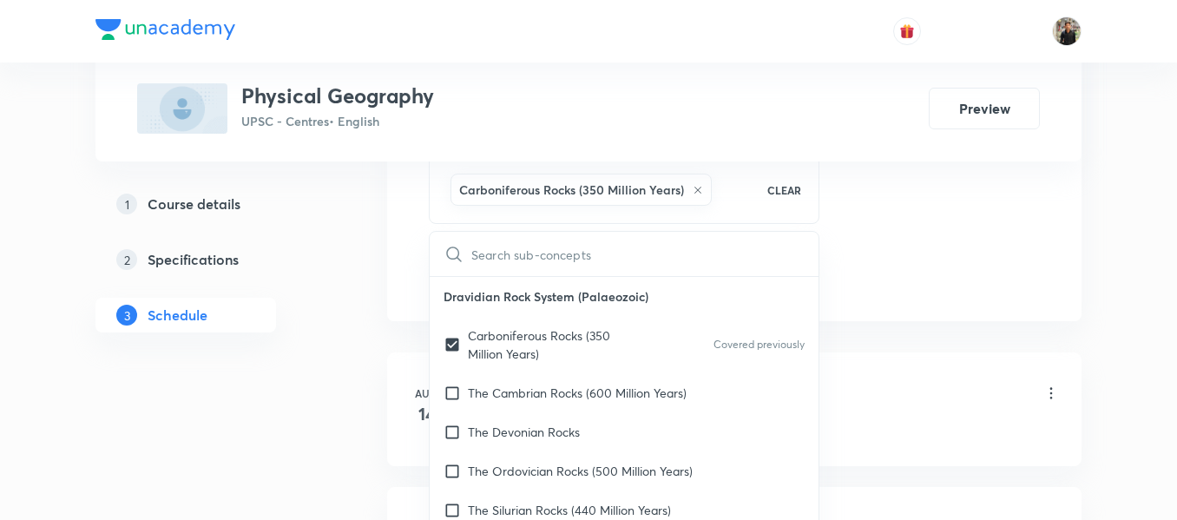
click at [264, 338] on div "1 Course details 2 Specifications 3 Schedule" at bounding box center [214, 270] width 236 height 167
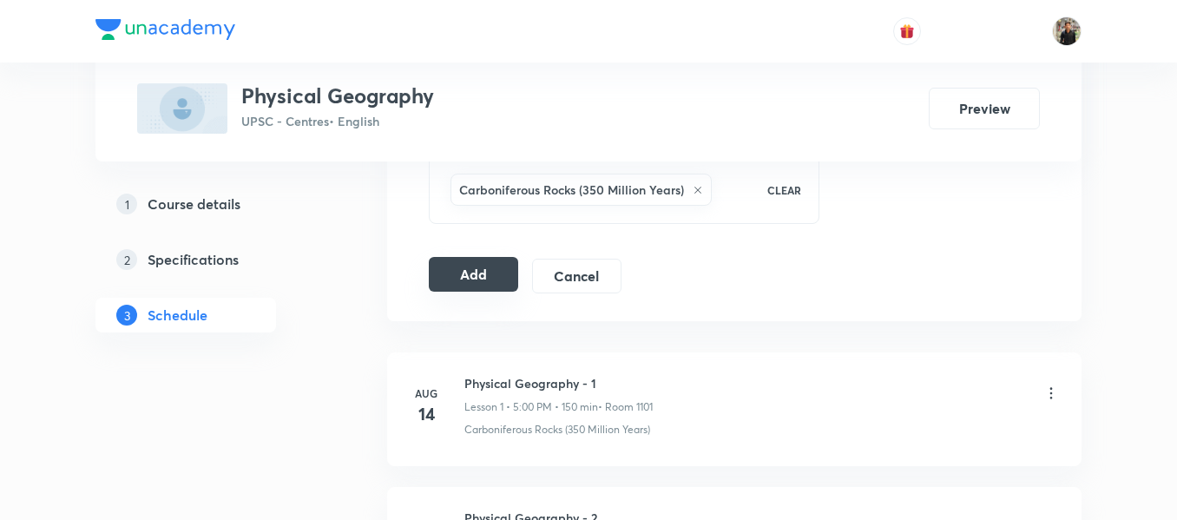
click at [445, 290] on button "Add" at bounding box center [473, 274] width 89 height 35
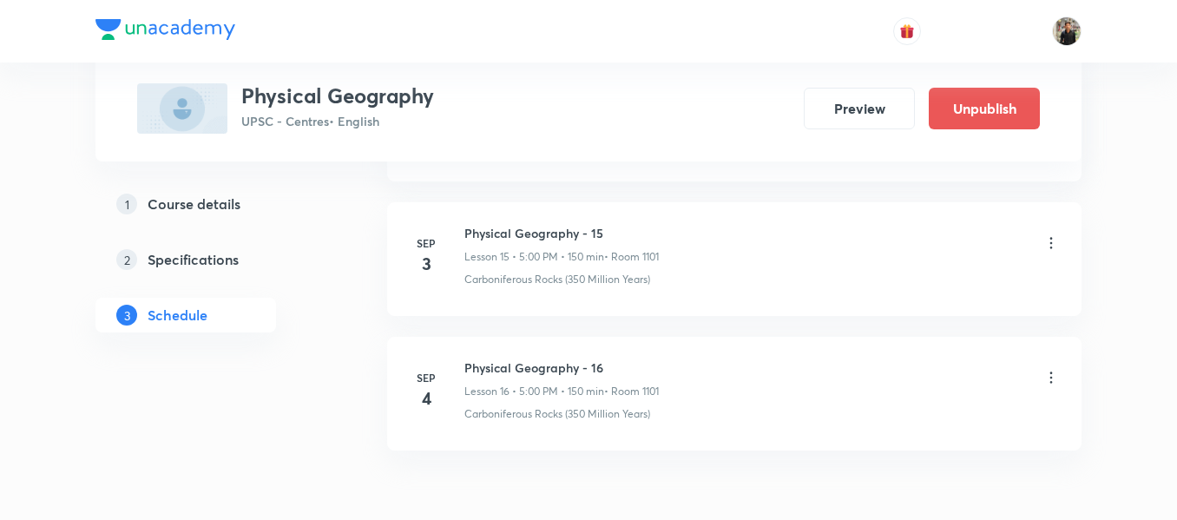
scroll to position [2227, 0]
